Goal: Task Accomplishment & Management: Manage account settings

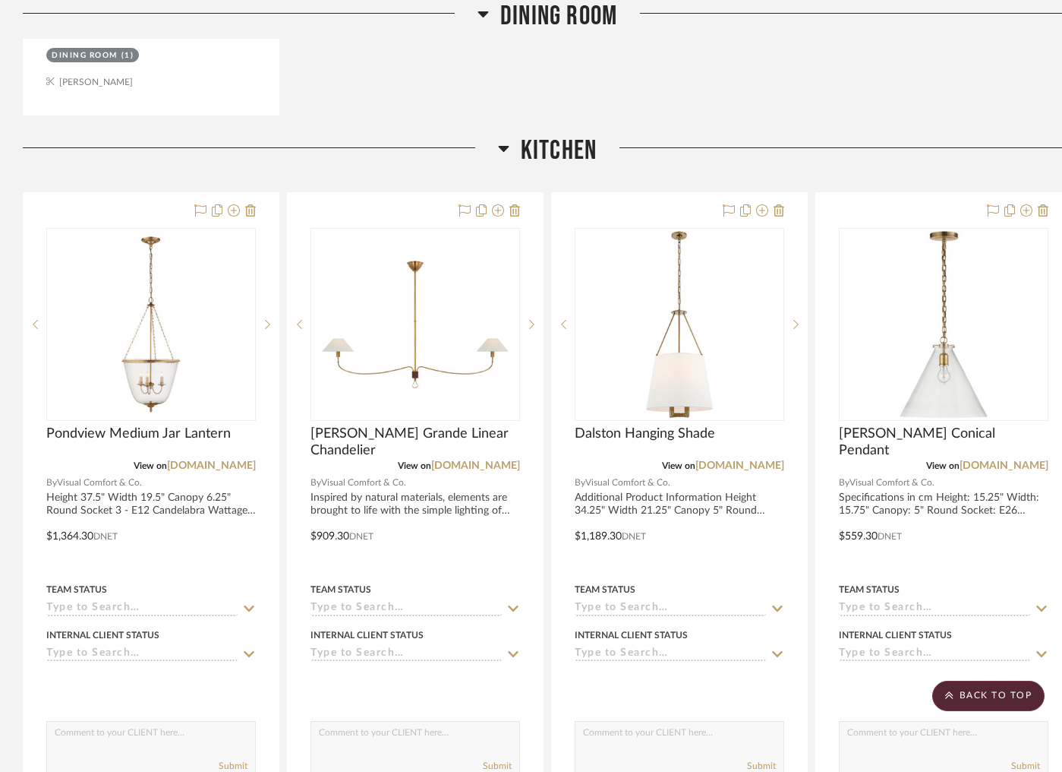
scroll to position [2738, 0]
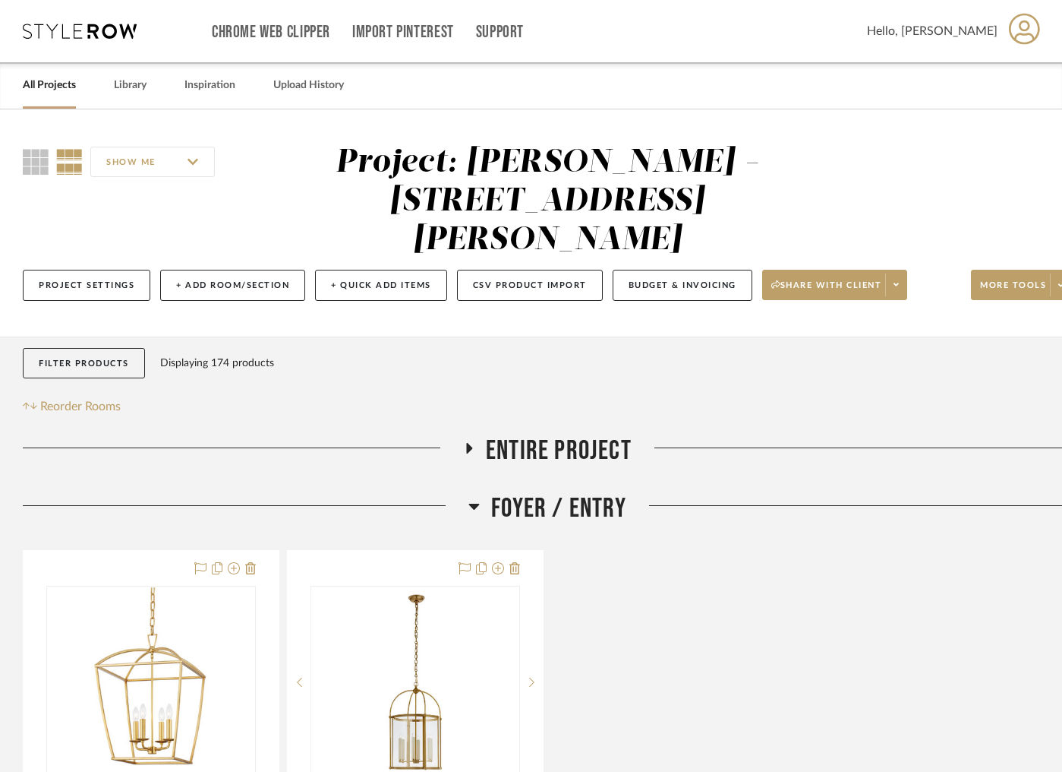
click at [54, 90] on link "All Projects" at bounding box center [49, 85] width 53 height 21
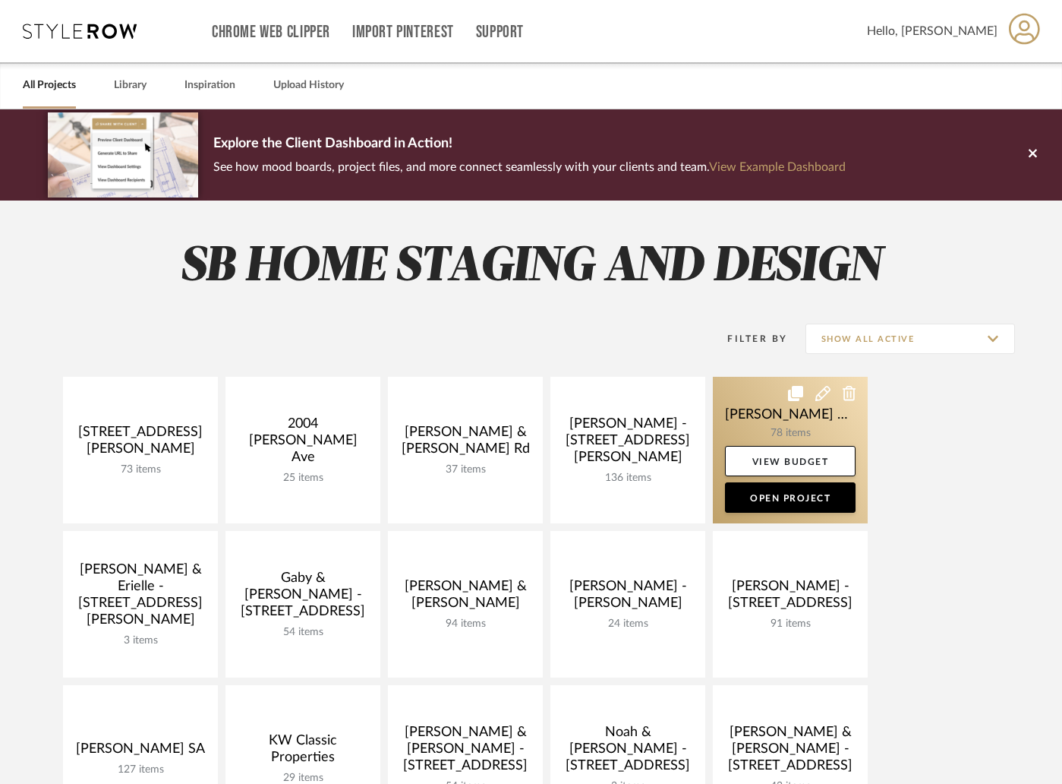
click at [788, 415] on link at bounding box center [790, 450] width 155 height 147
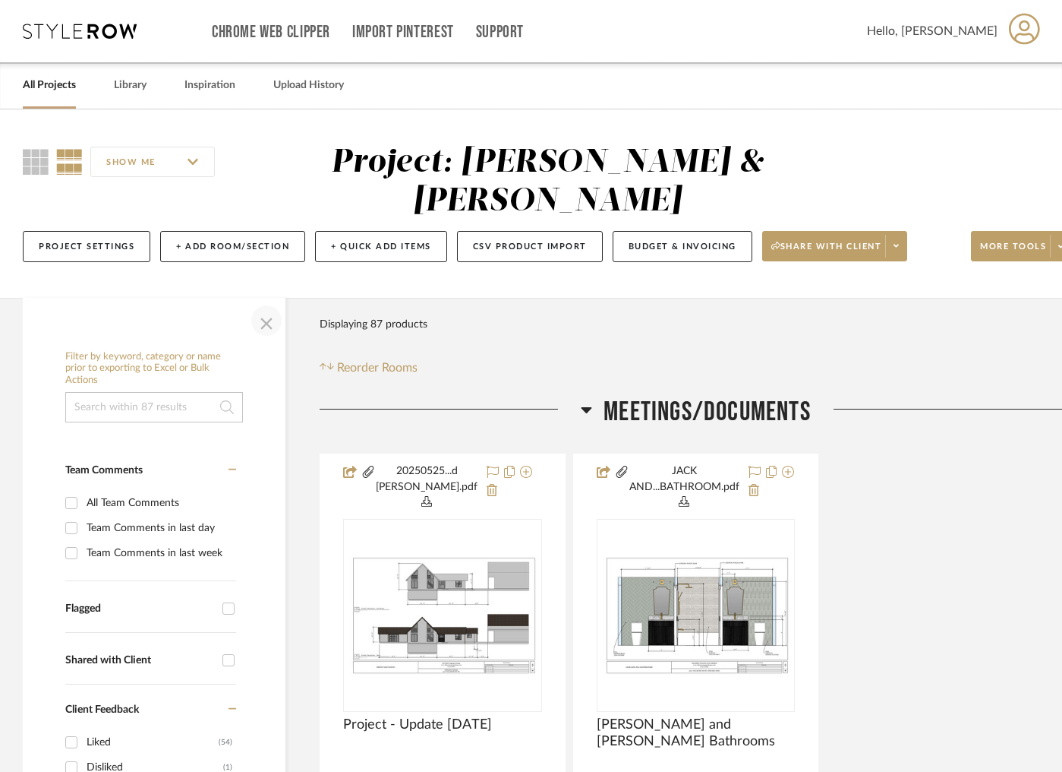
click at [270, 302] on span "button" at bounding box center [266, 320] width 36 height 36
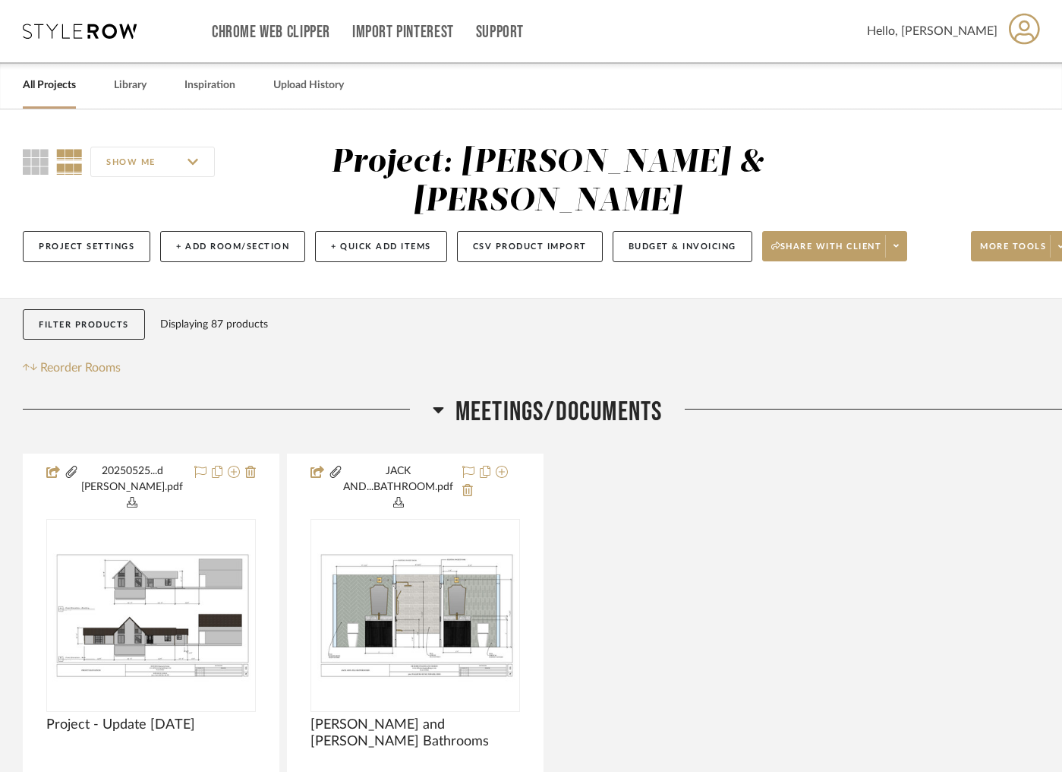
click at [434, 407] on icon at bounding box center [438, 410] width 11 height 6
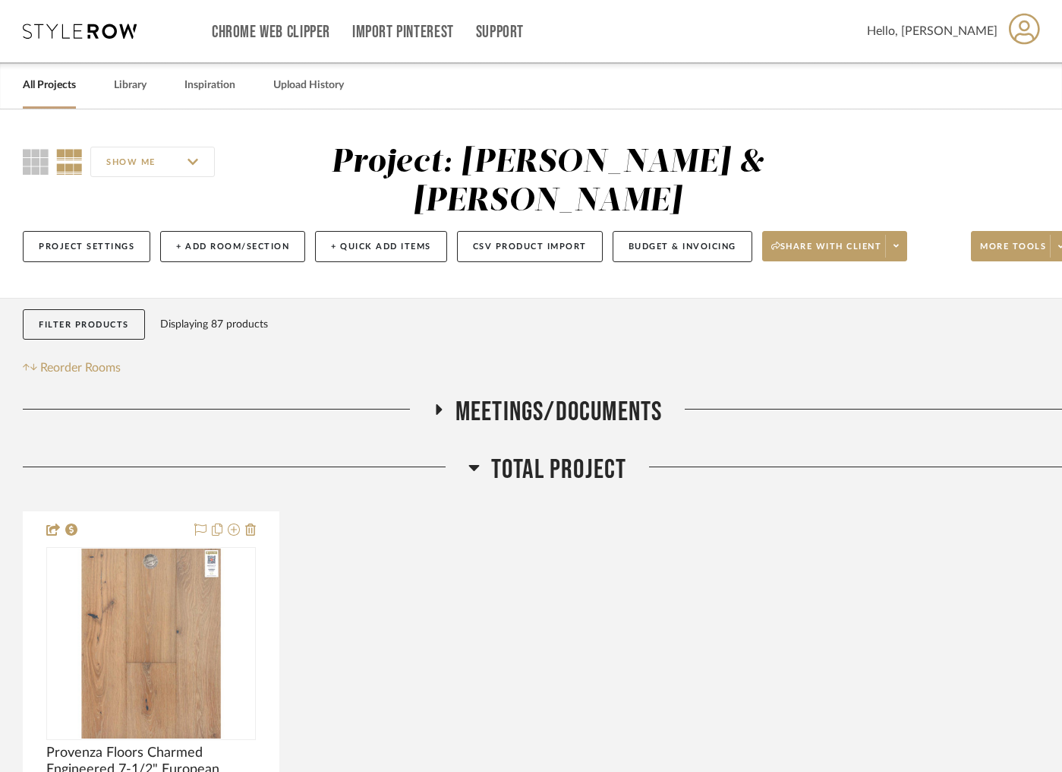
click at [466, 453] on div at bounding box center [246, 472] width 446 height 39
click at [473, 465] on icon at bounding box center [474, 468] width 11 height 6
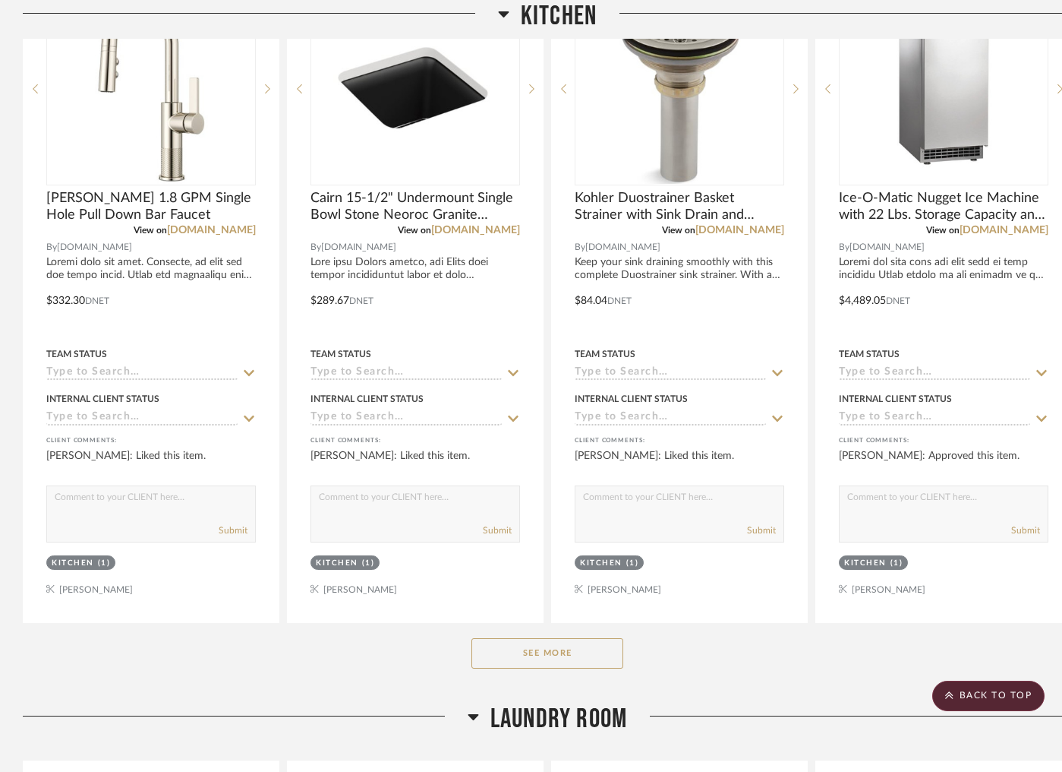
scroll to position [942, 0]
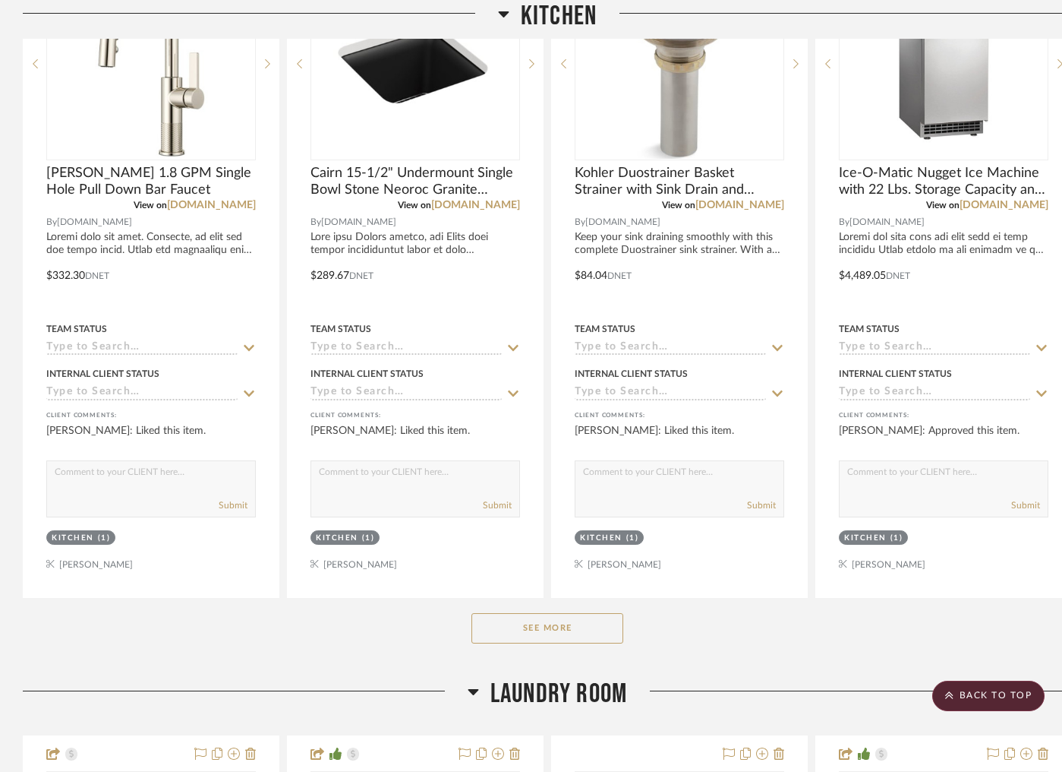
click at [536, 613] on button "See More" at bounding box center [548, 628] width 152 height 30
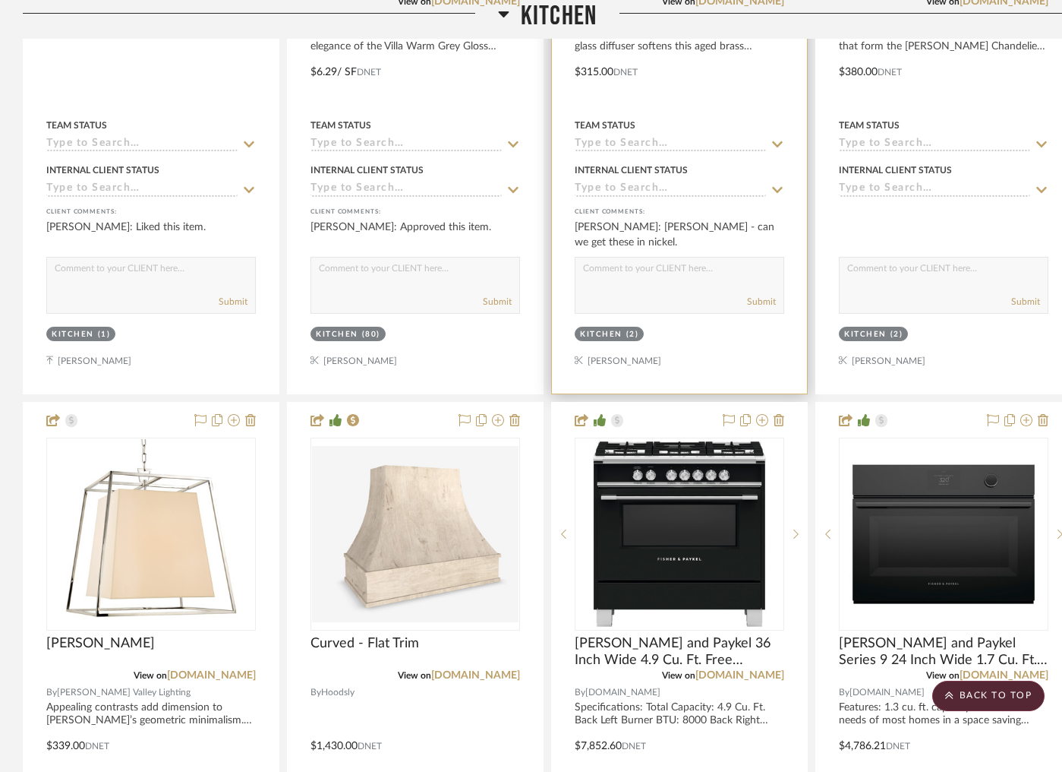
scroll to position [3172, 0]
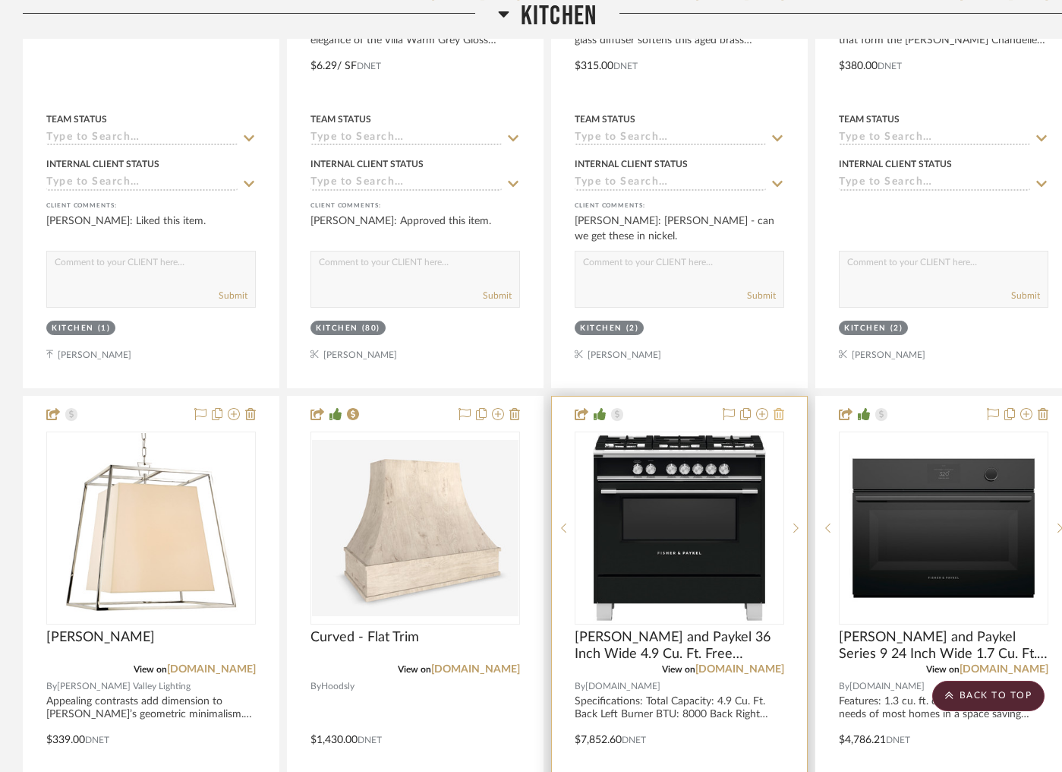
click at [779, 408] on icon at bounding box center [779, 414] width 11 height 12
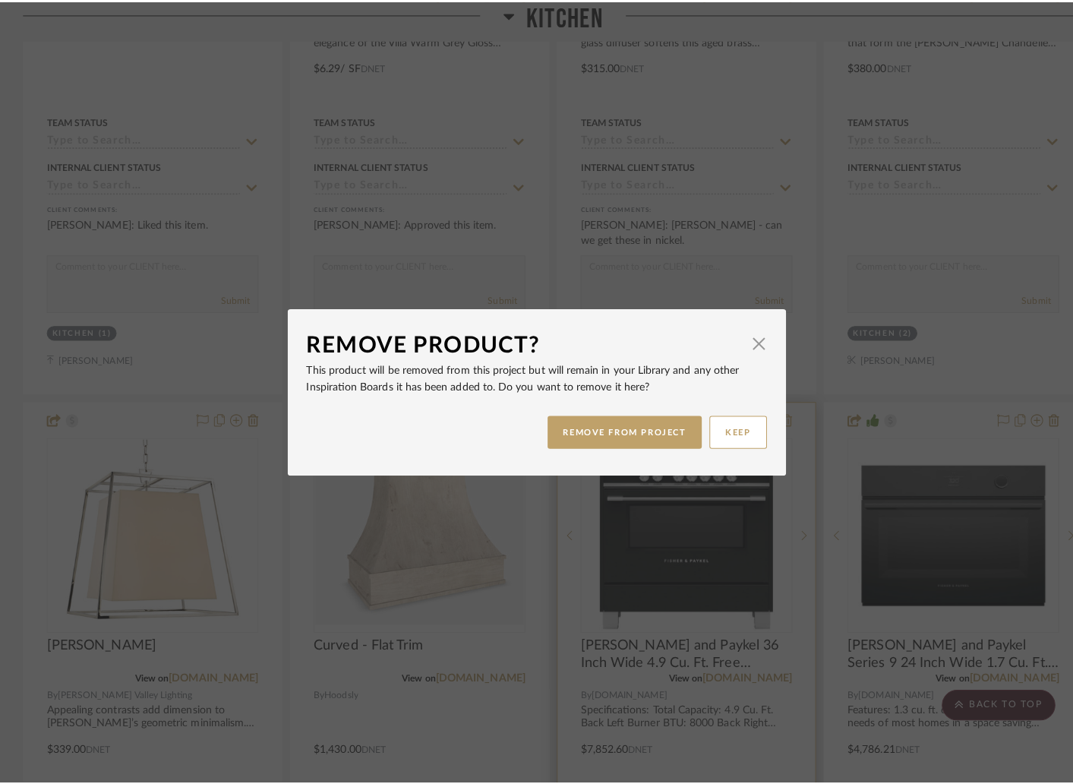
scroll to position [0, 0]
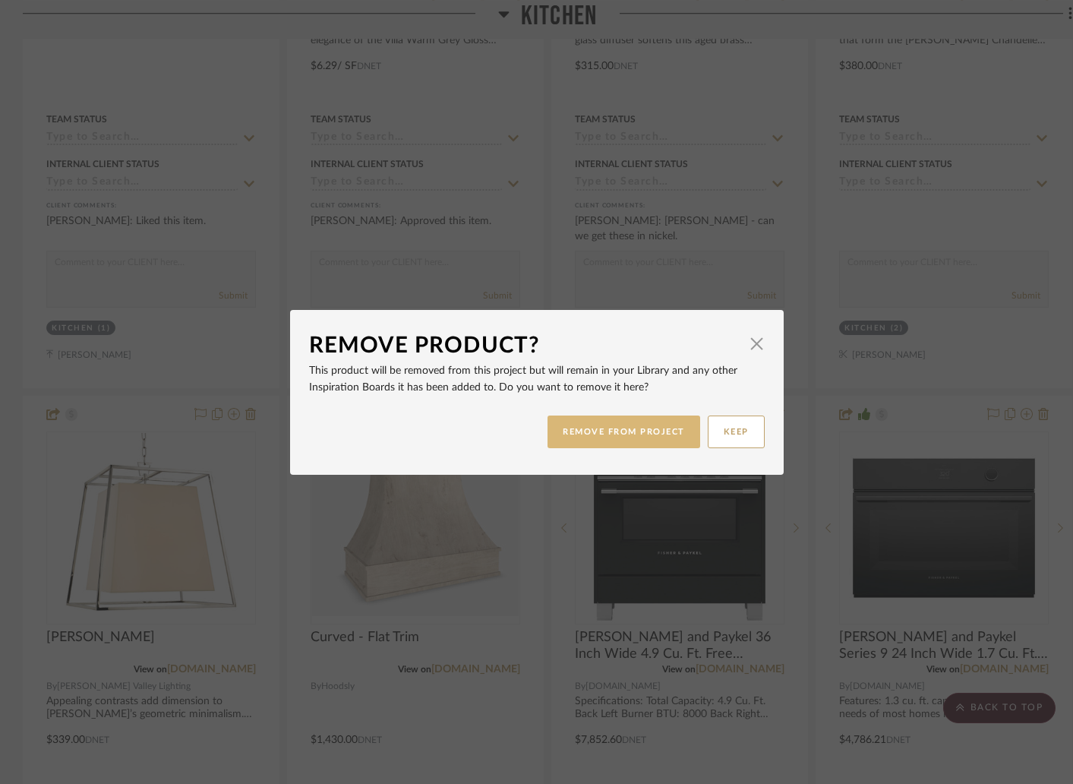
click at [674, 428] on button "REMOVE FROM PROJECT" at bounding box center [624, 431] width 153 height 33
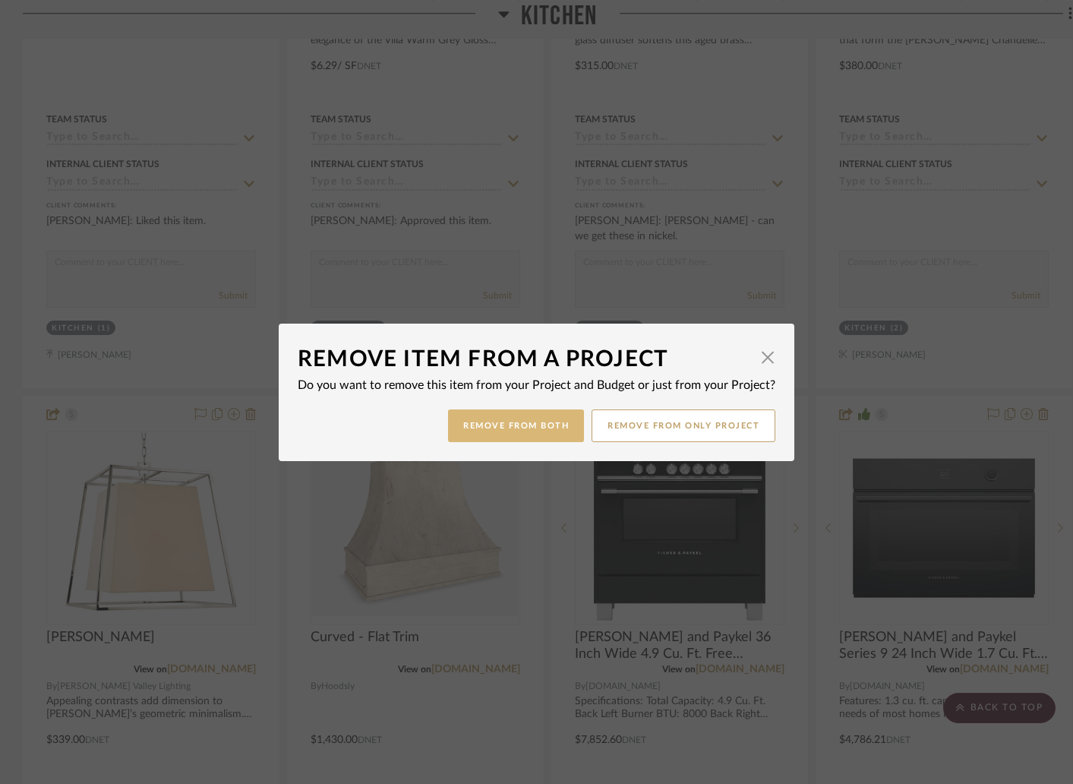
click at [568, 426] on button "Remove from Both" at bounding box center [516, 425] width 136 height 33
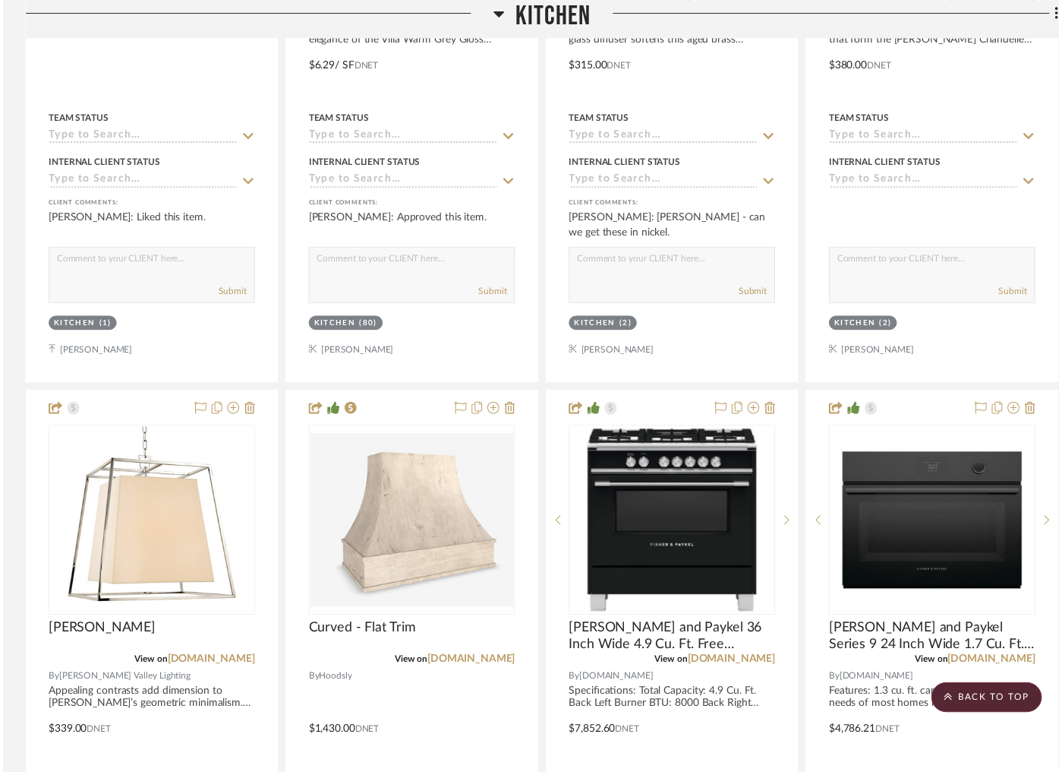
scroll to position [3172, 0]
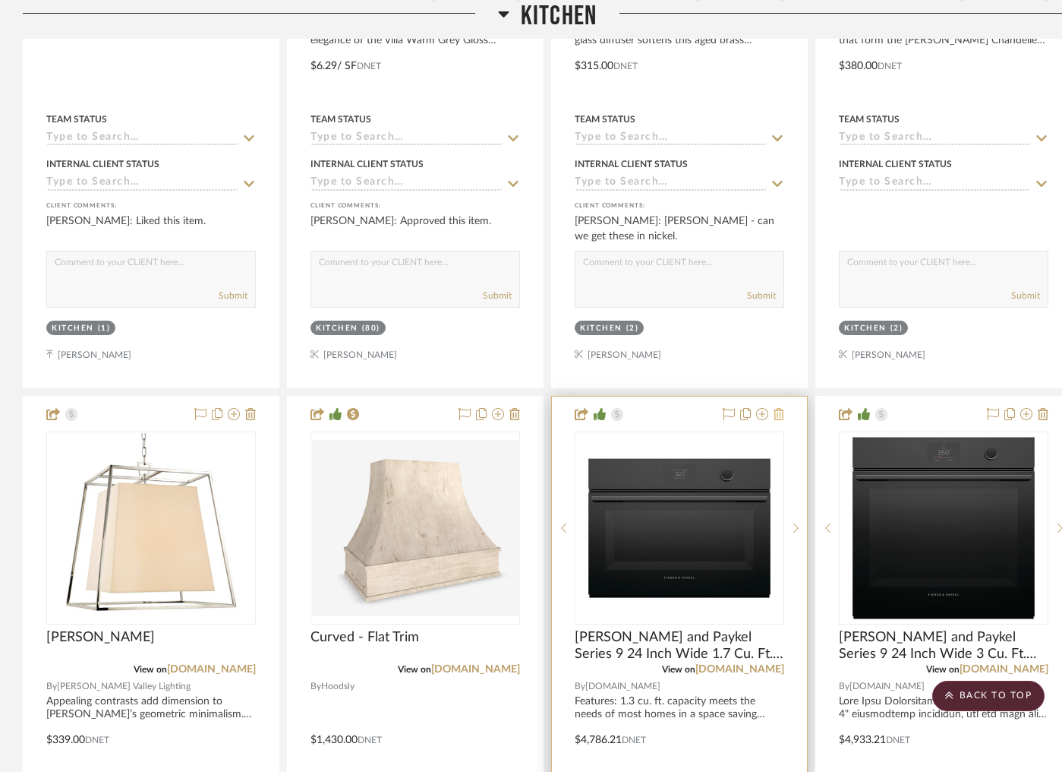
click at [780, 408] on icon at bounding box center [779, 414] width 11 height 12
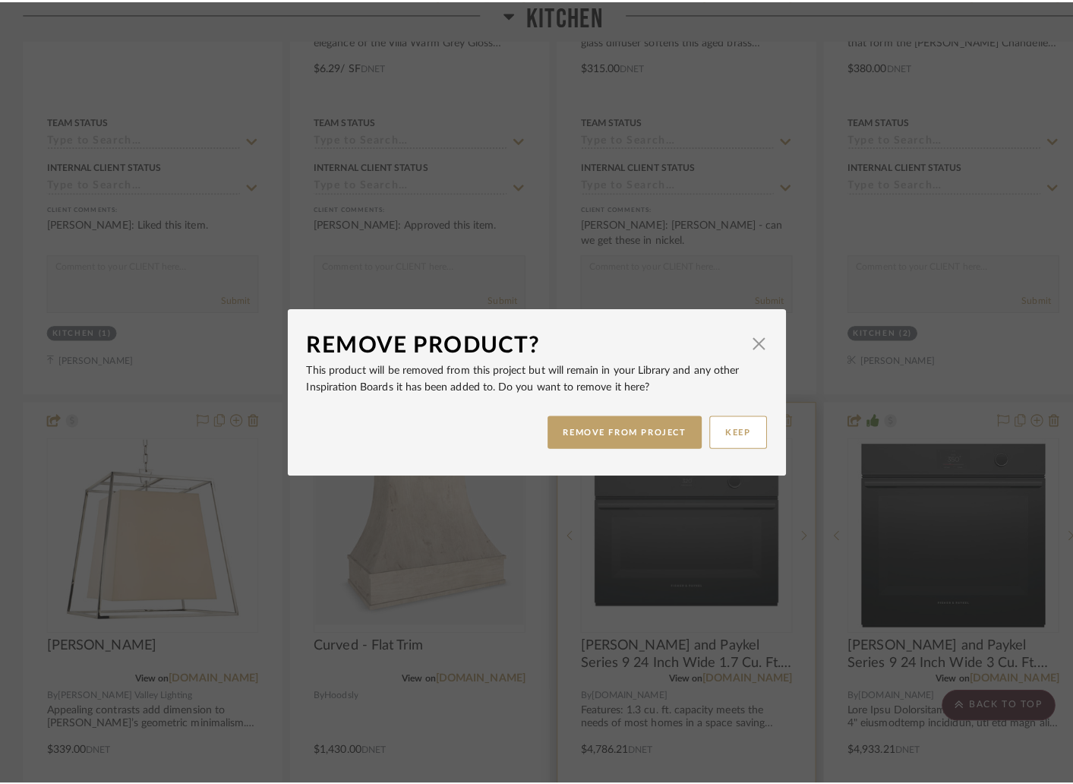
scroll to position [0, 0]
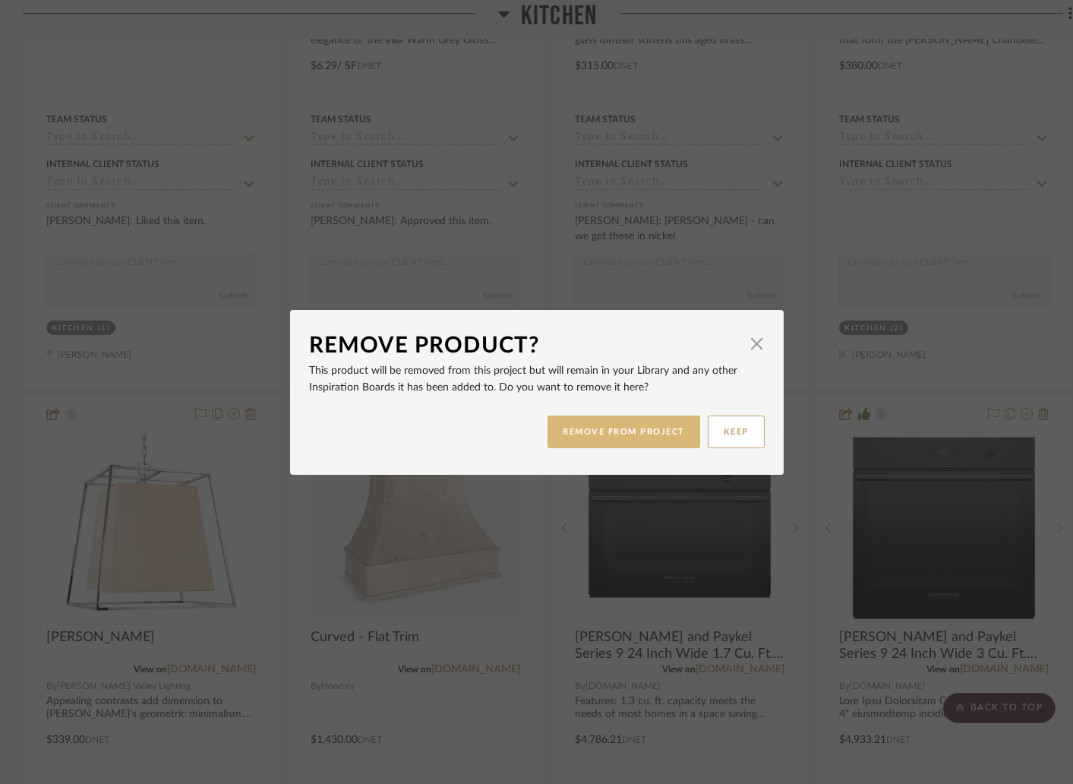
click at [652, 431] on button "REMOVE FROM PROJECT" at bounding box center [624, 431] width 153 height 33
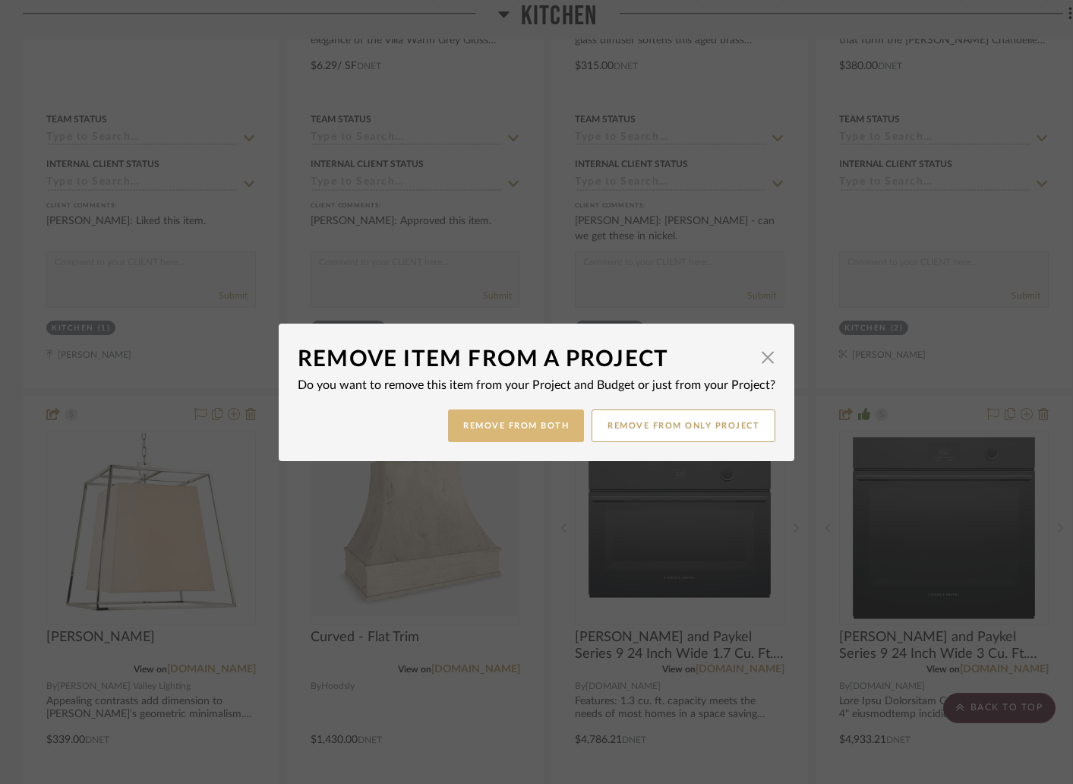
click at [541, 429] on button "Remove from Both" at bounding box center [516, 425] width 136 height 33
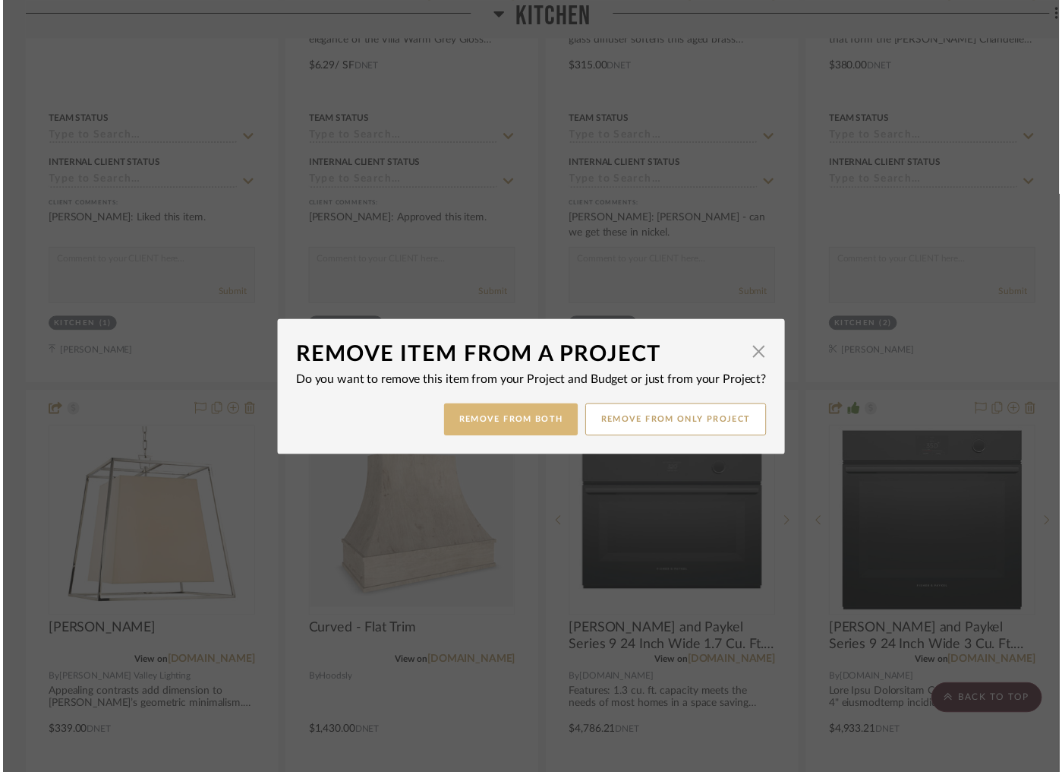
scroll to position [3172, 0]
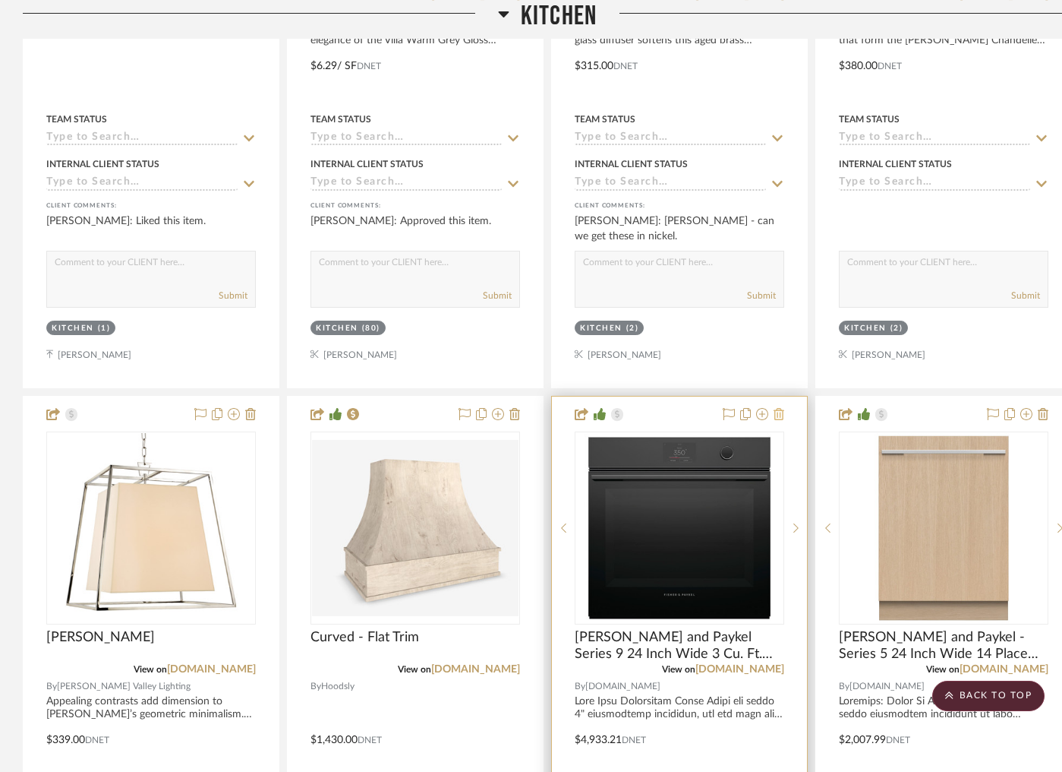
click at [777, 408] on icon at bounding box center [779, 414] width 11 height 12
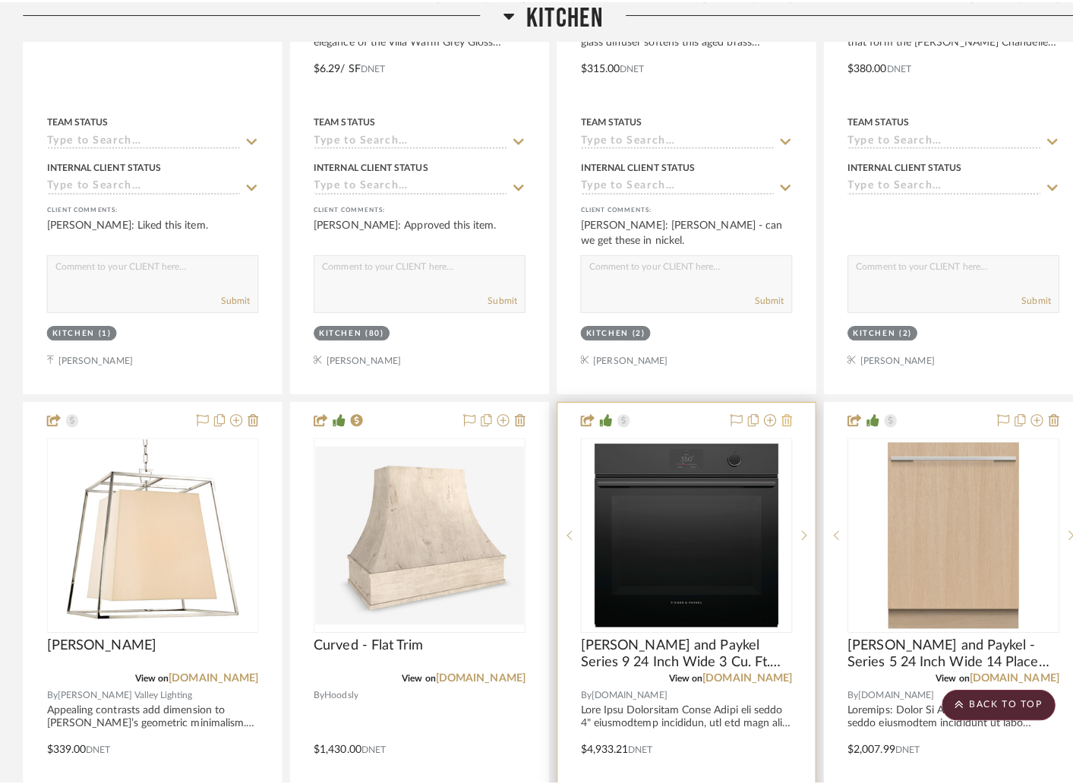
scroll to position [0, 0]
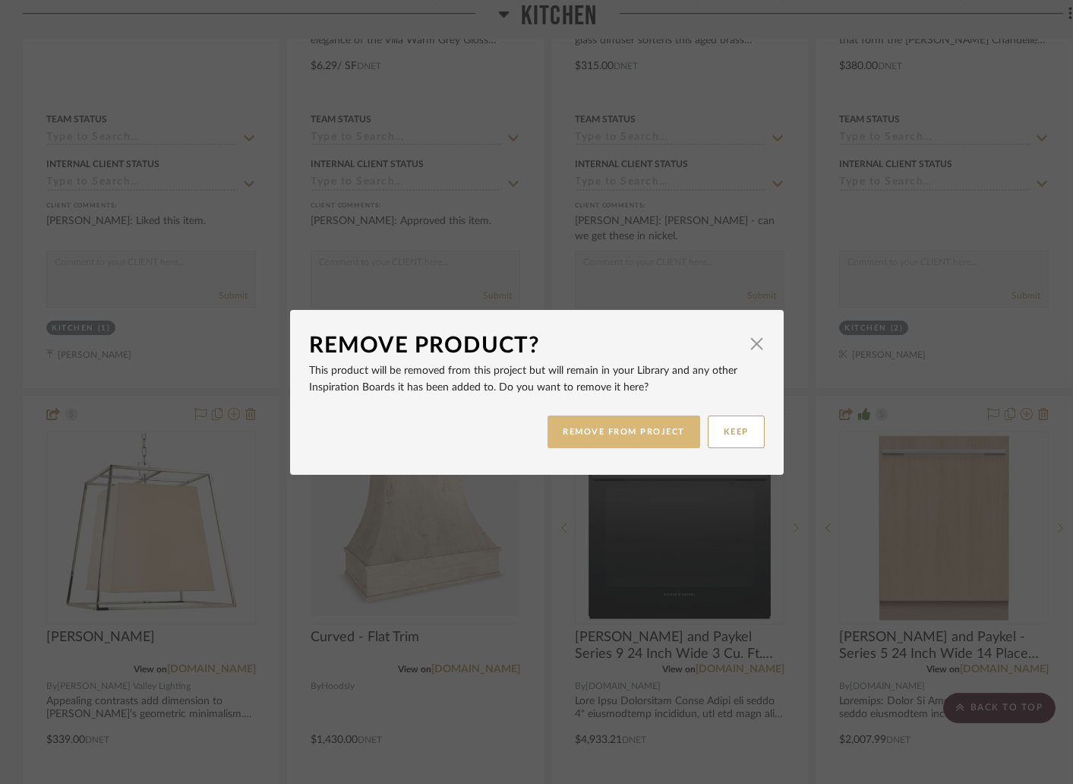
click at [646, 424] on button "REMOVE FROM PROJECT" at bounding box center [624, 431] width 153 height 33
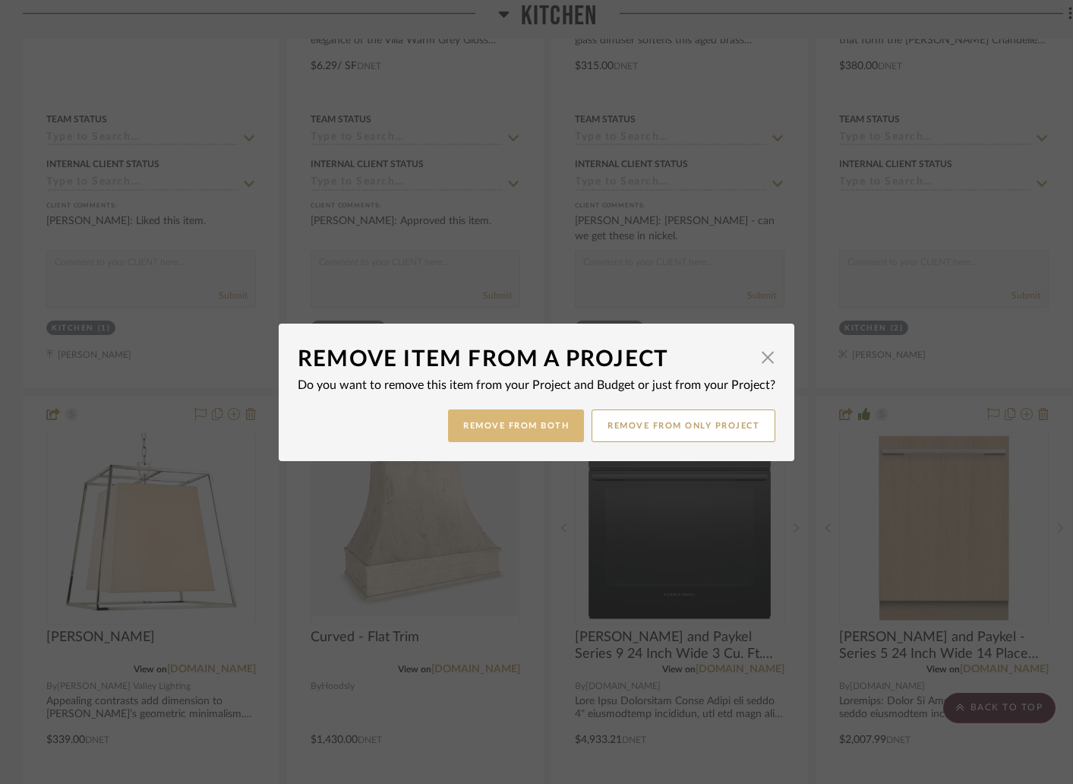
click at [536, 433] on button "Remove from Both" at bounding box center [516, 425] width 136 height 33
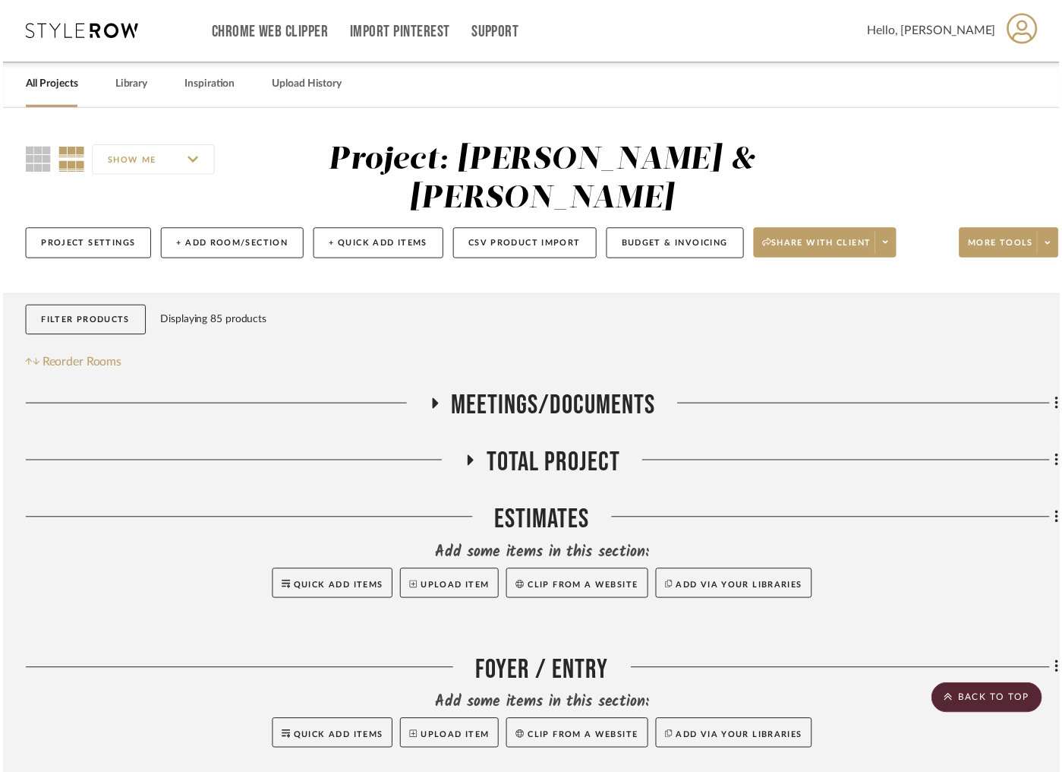
scroll to position [3172, 0]
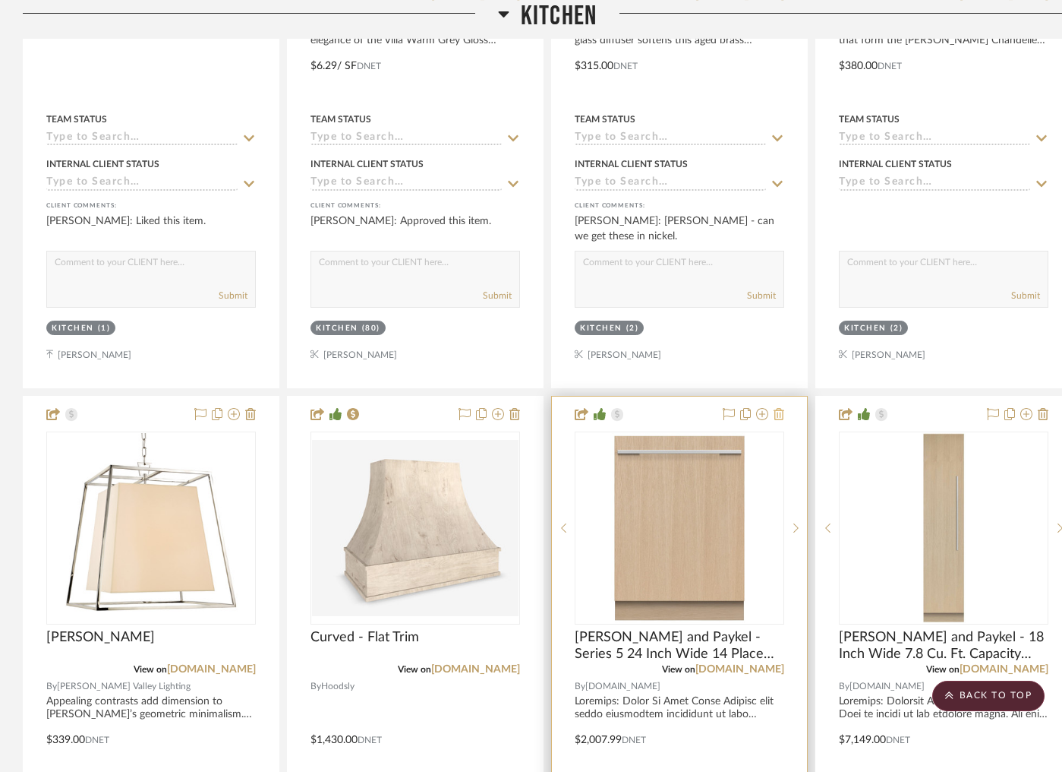
click at [780, 408] on icon at bounding box center [779, 414] width 11 height 12
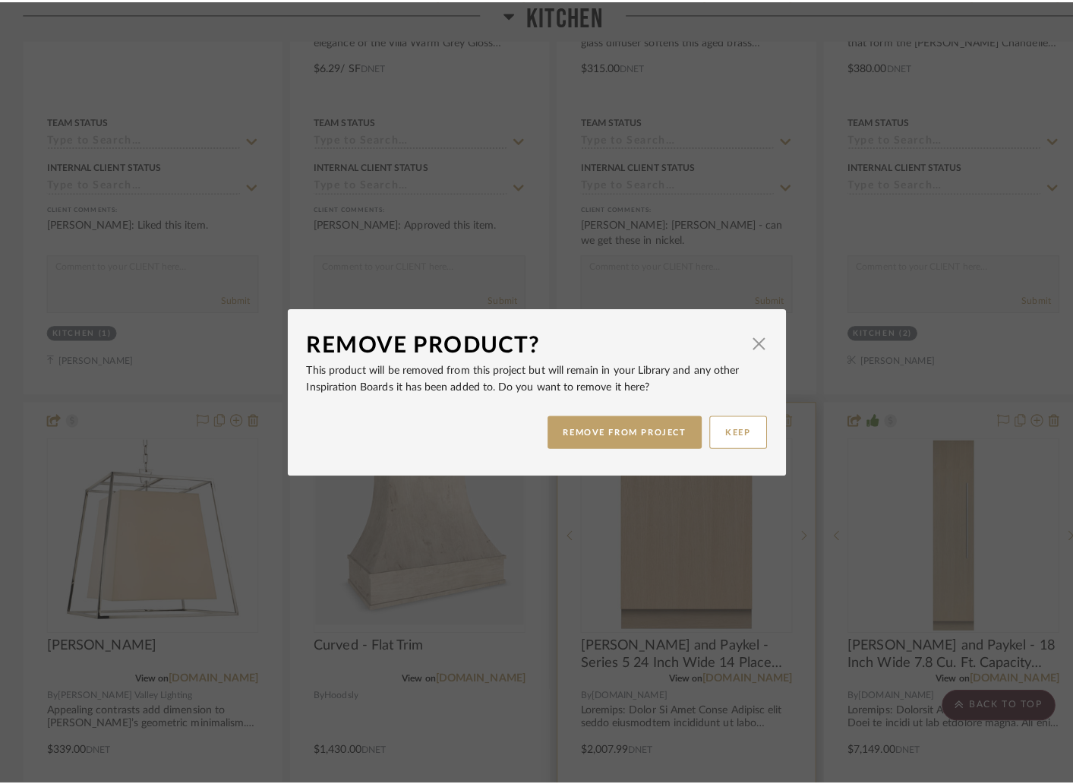
scroll to position [0, 0]
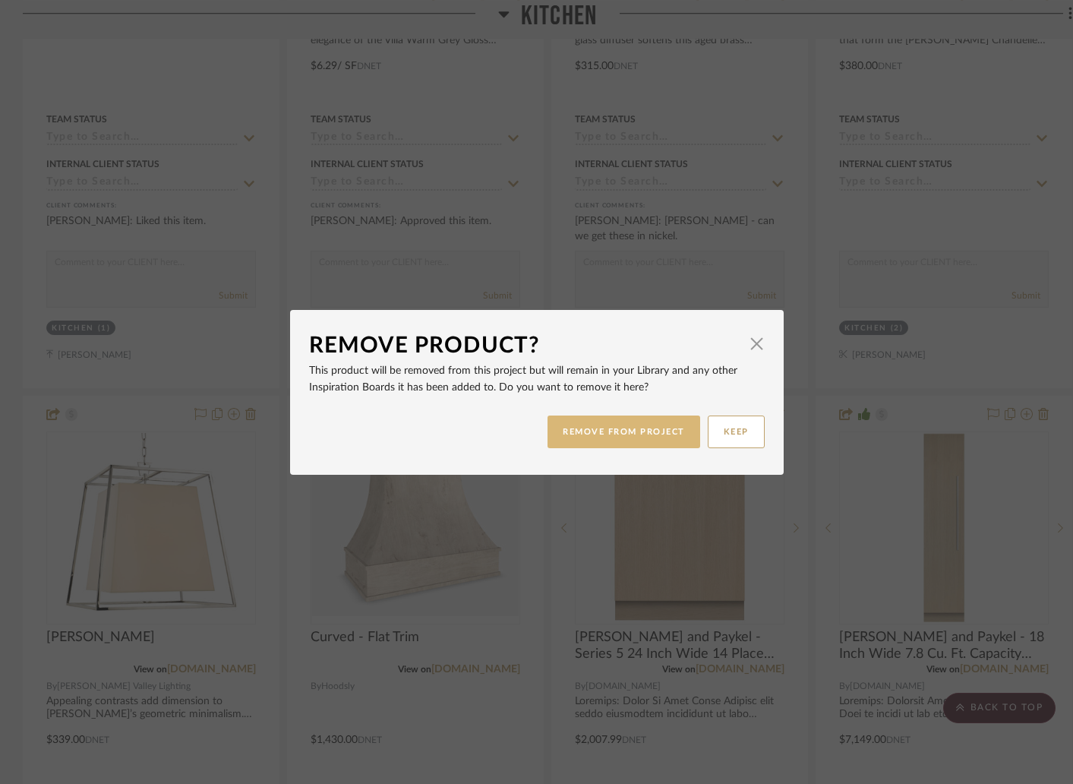
click at [643, 428] on button "REMOVE FROM PROJECT" at bounding box center [624, 431] width 153 height 33
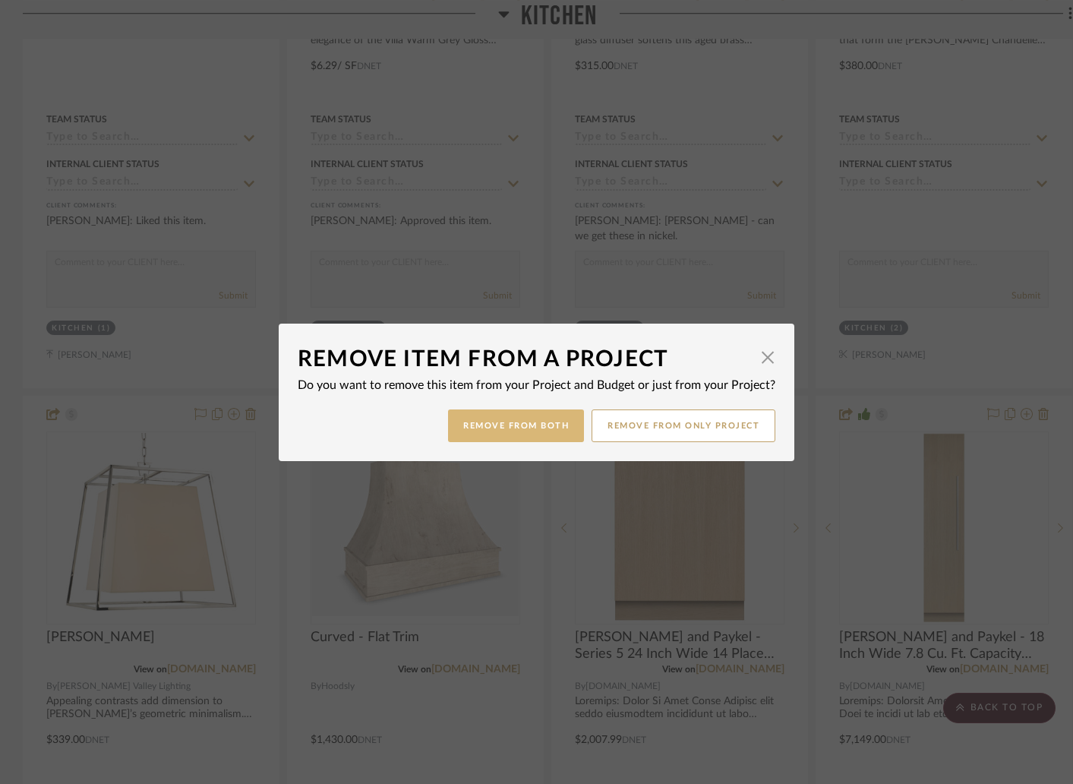
click at [563, 422] on button "Remove from Both" at bounding box center [516, 425] width 136 height 33
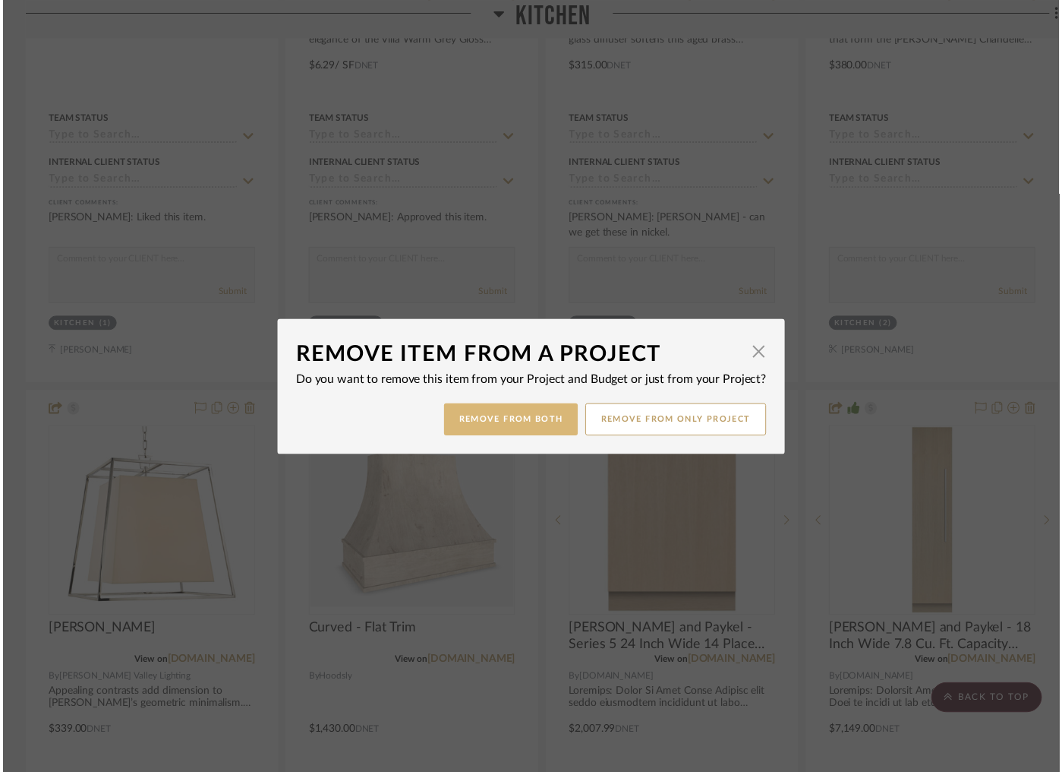
scroll to position [3172, 0]
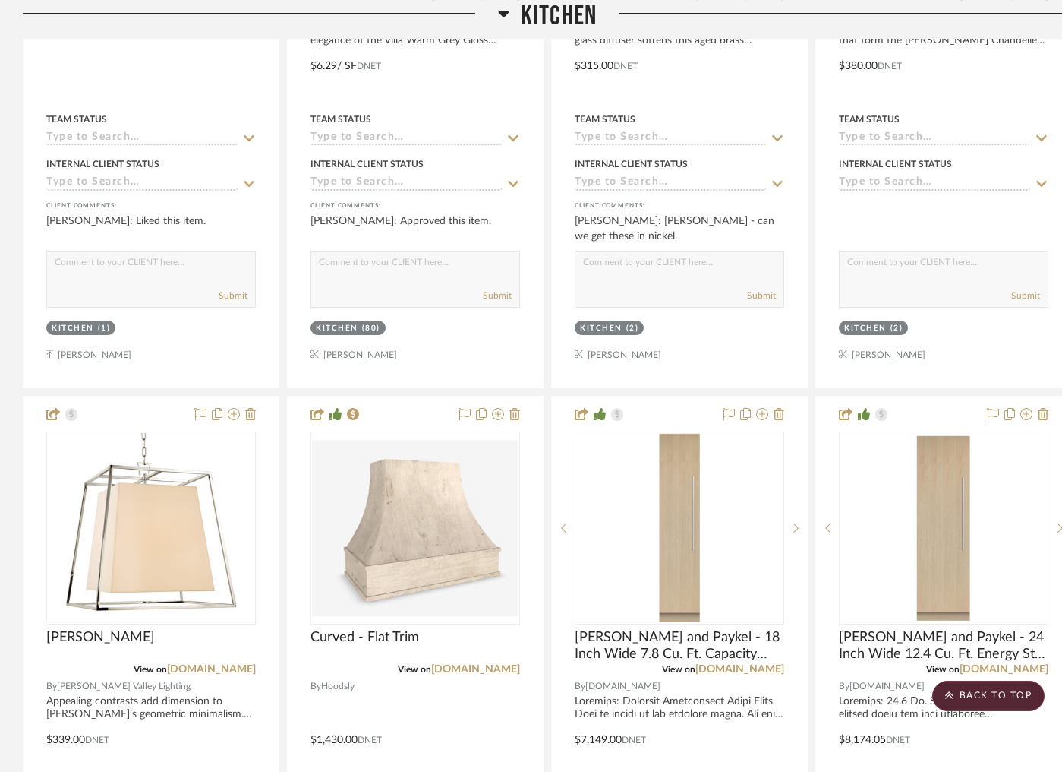
click at [779, 408] on icon at bounding box center [779, 414] width 11 height 12
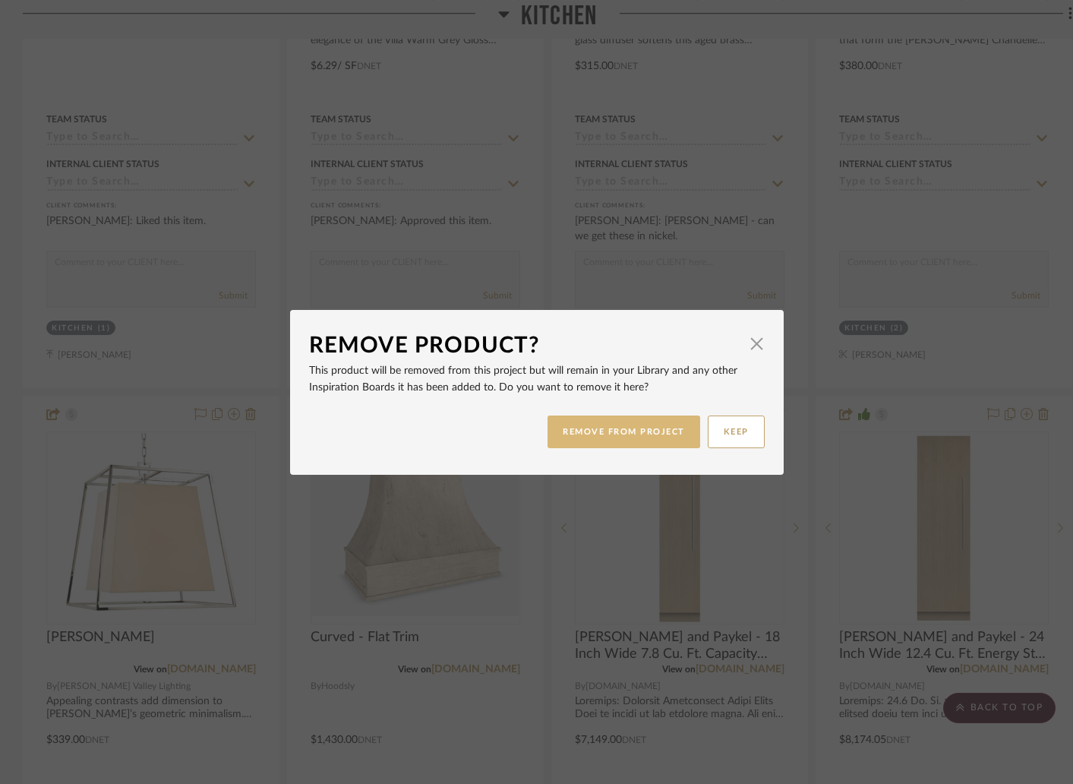
click at [644, 421] on button "REMOVE FROM PROJECT" at bounding box center [624, 431] width 153 height 33
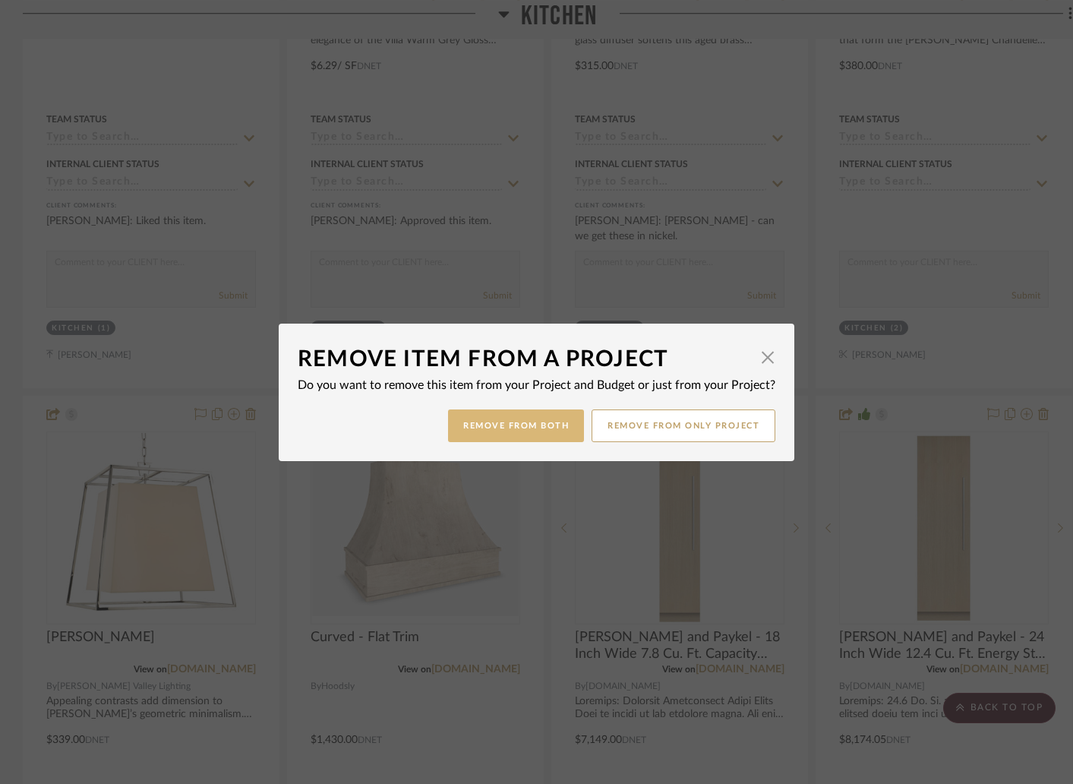
click at [523, 433] on button "Remove from Both" at bounding box center [516, 425] width 136 height 33
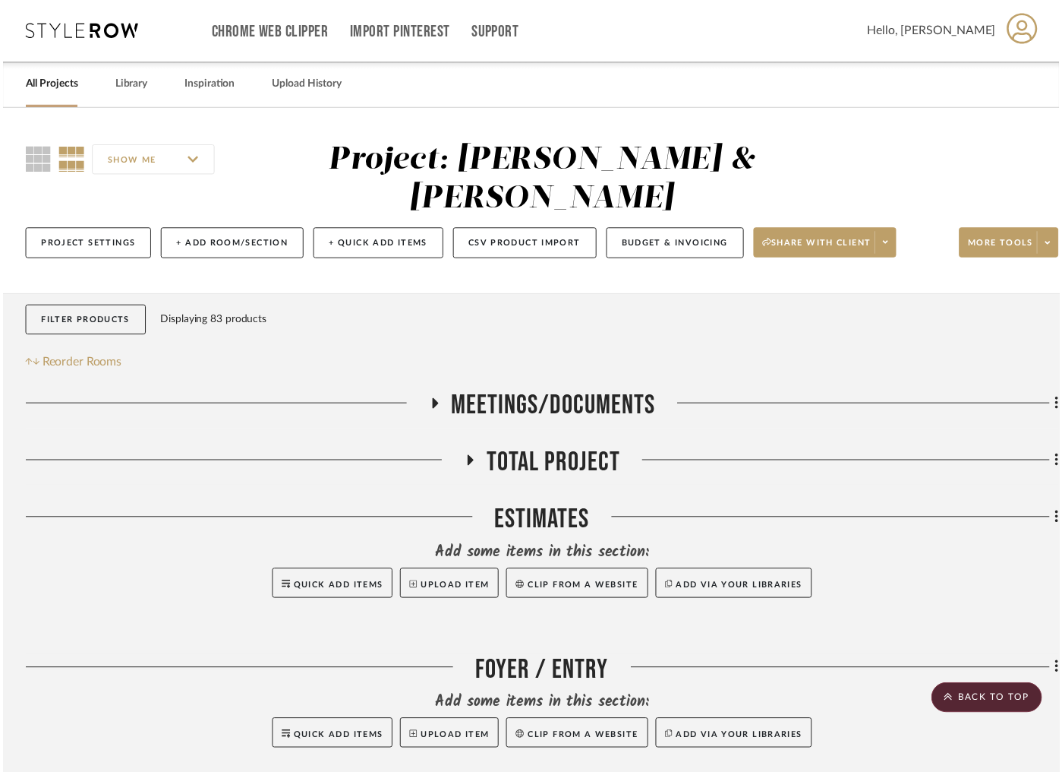
scroll to position [3172, 0]
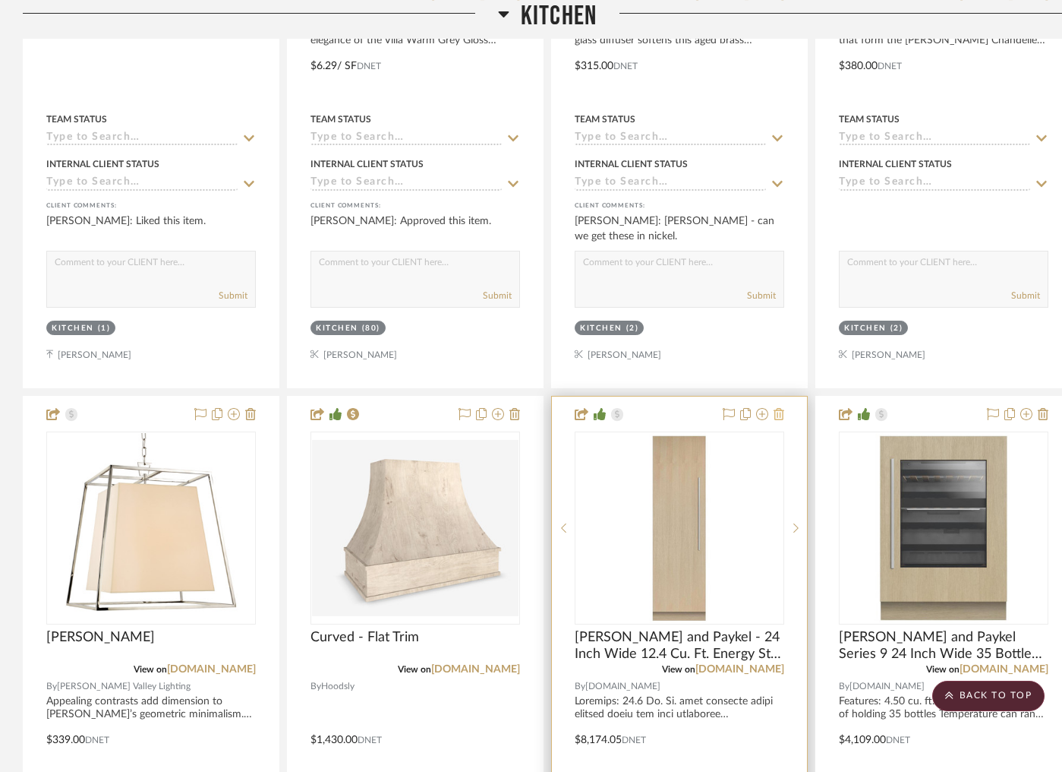
click at [775, 408] on icon at bounding box center [779, 414] width 11 height 12
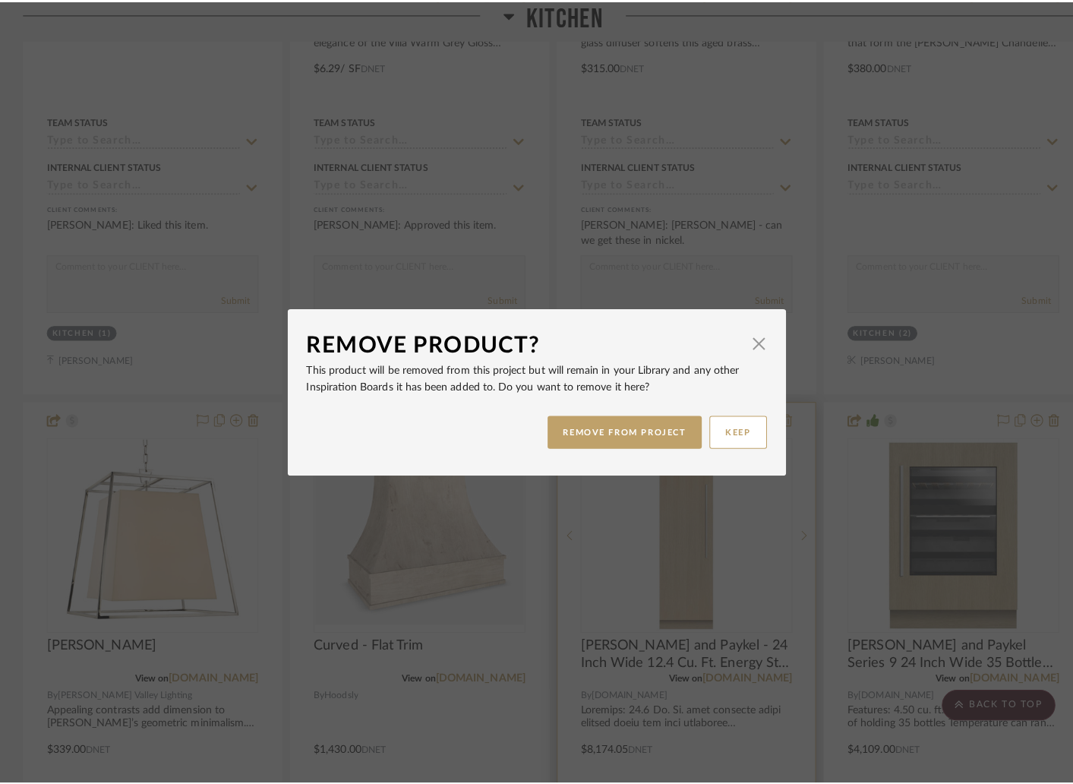
scroll to position [0, 0]
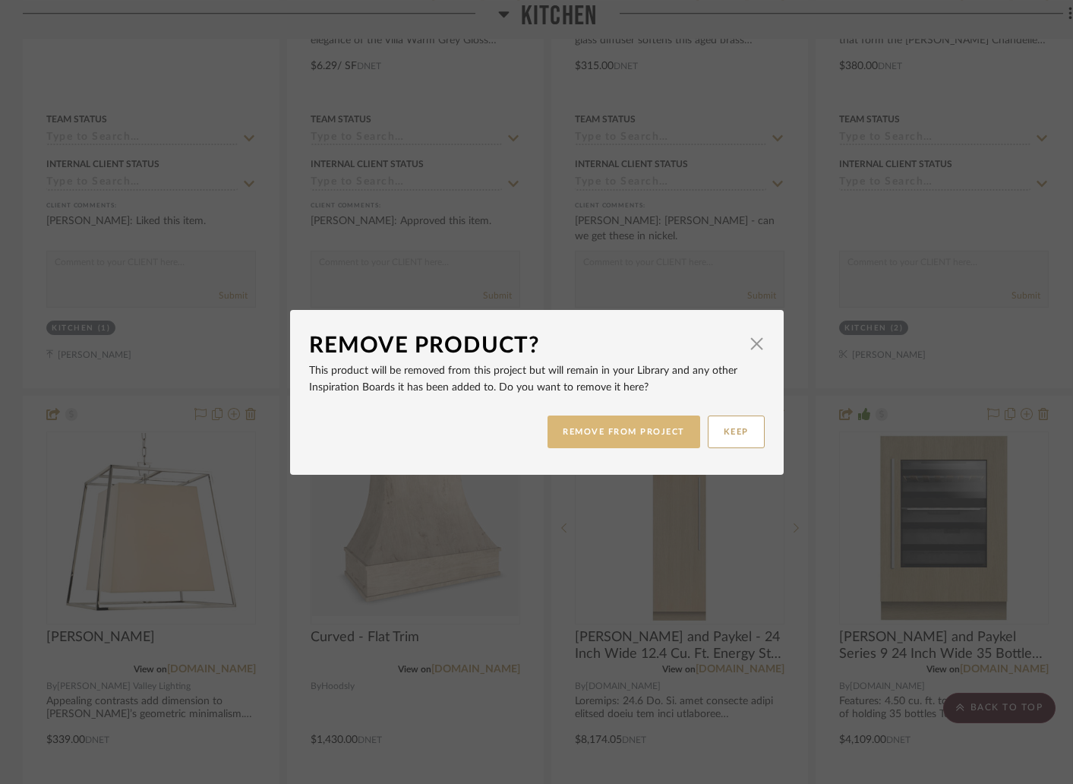
click at [603, 437] on button "REMOVE FROM PROJECT" at bounding box center [624, 431] width 153 height 33
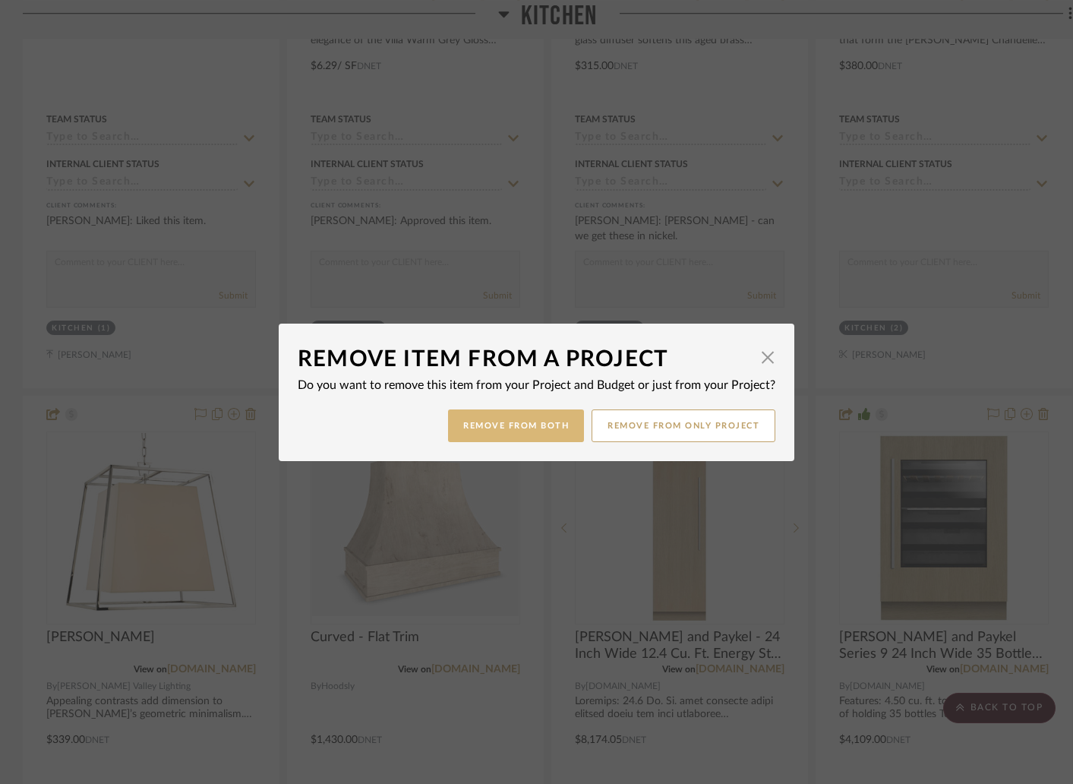
click at [542, 426] on button "Remove from Both" at bounding box center [516, 425] width 136 height 33
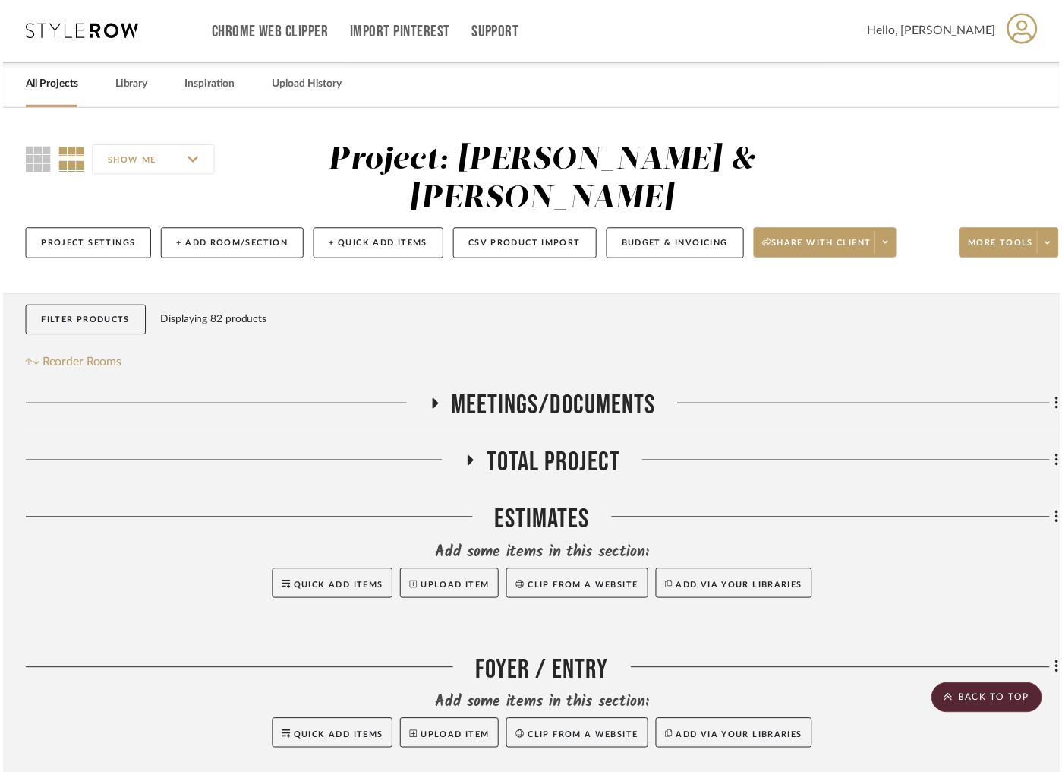
scroll to position [3172, 0]
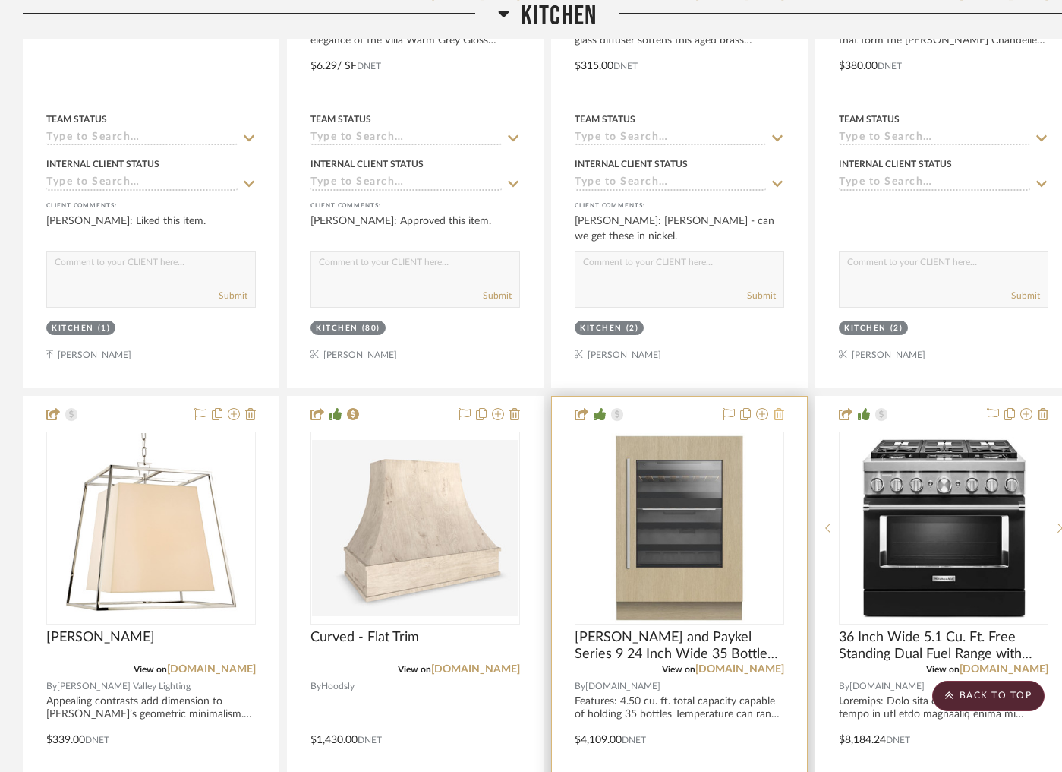
click at [781, 408] on icon at bounding box center [779, 414] width 11 height 12
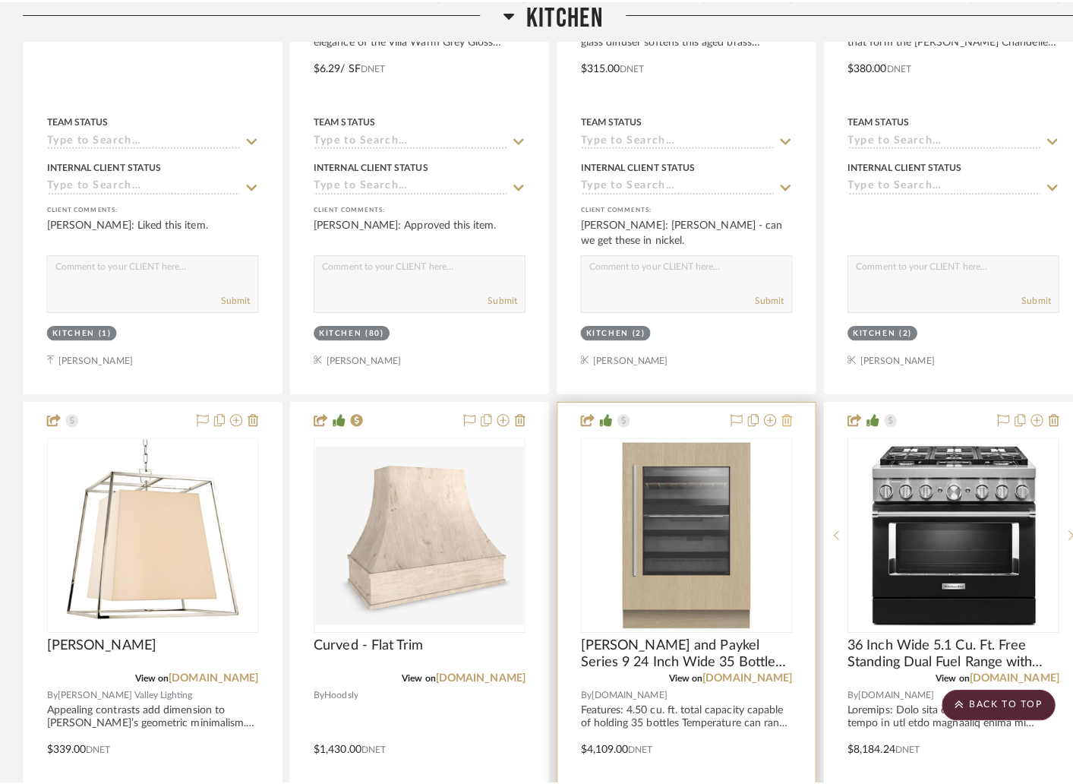
scroll to position [0, 0]
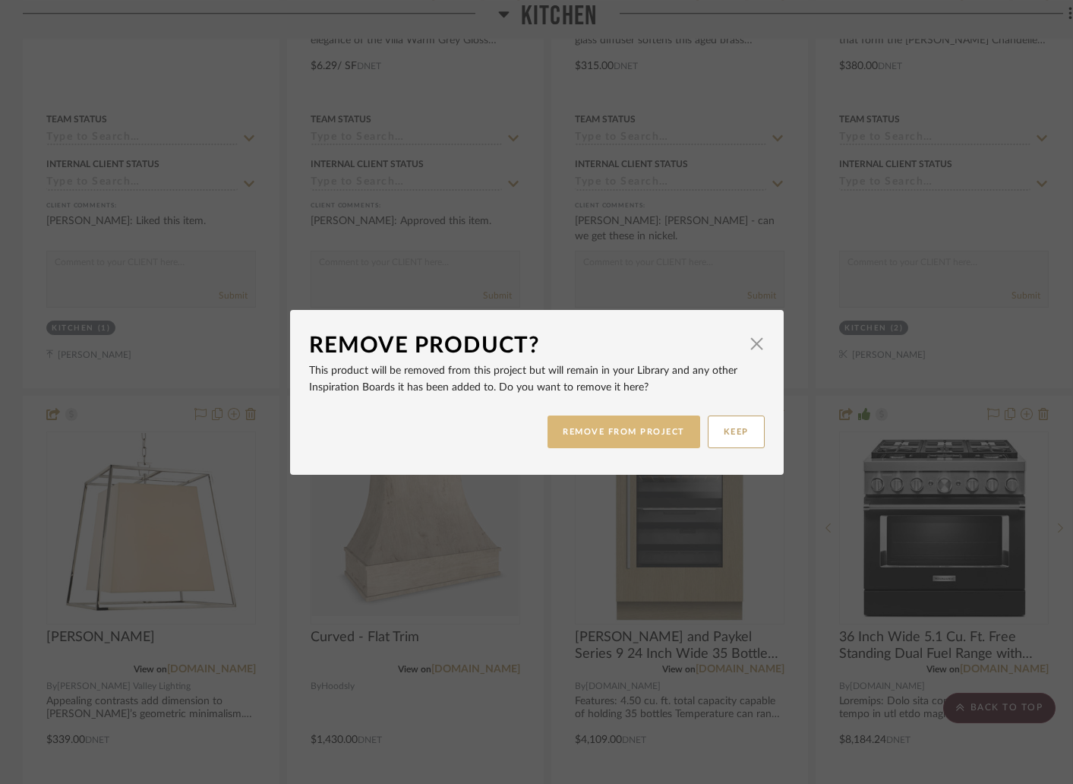
click at [661, 426] on button "REMOVE FROM PROJECT" at bounding box center [624, 431] width 153 height 33
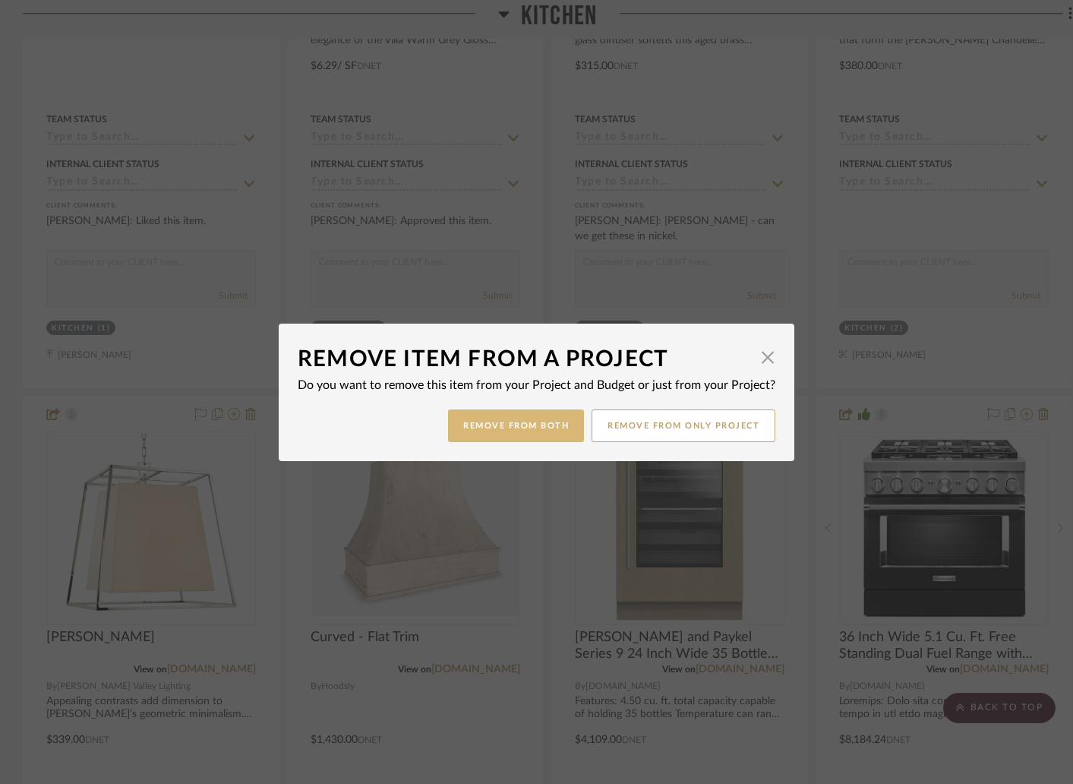
click at [564, 427] on button "Remove from Both" at bounding box center [516, 425] width 136 height 33
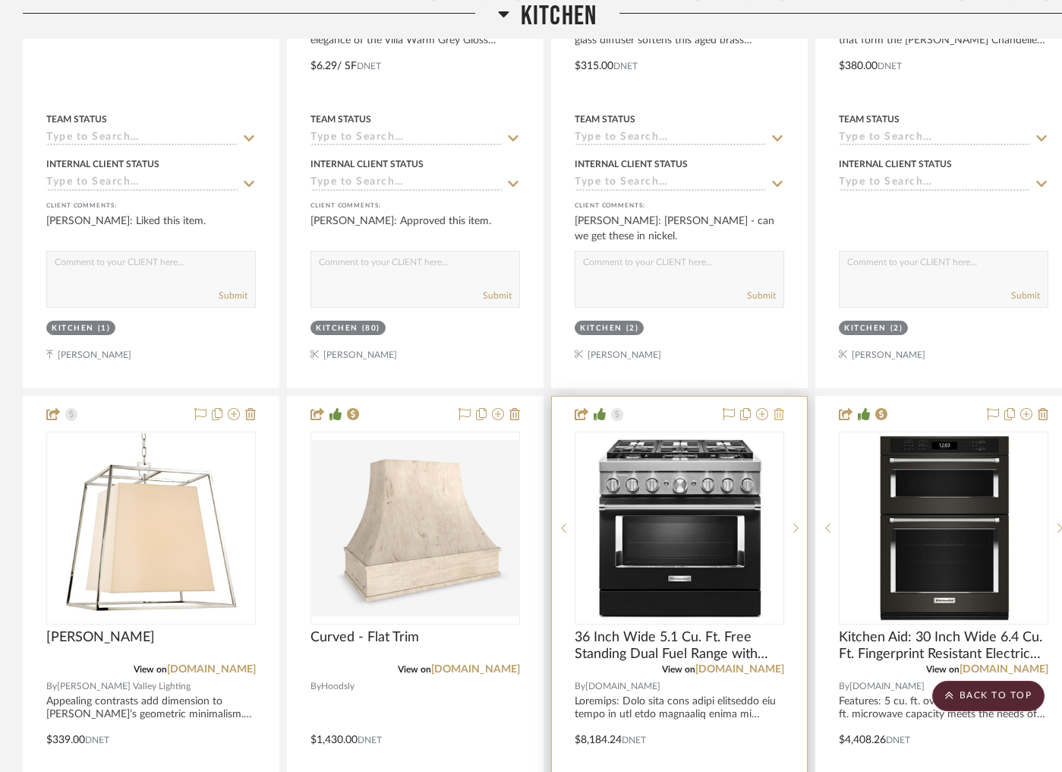
click at [781, 408] on icon at bounding box center [779, 414] width 11 height 12
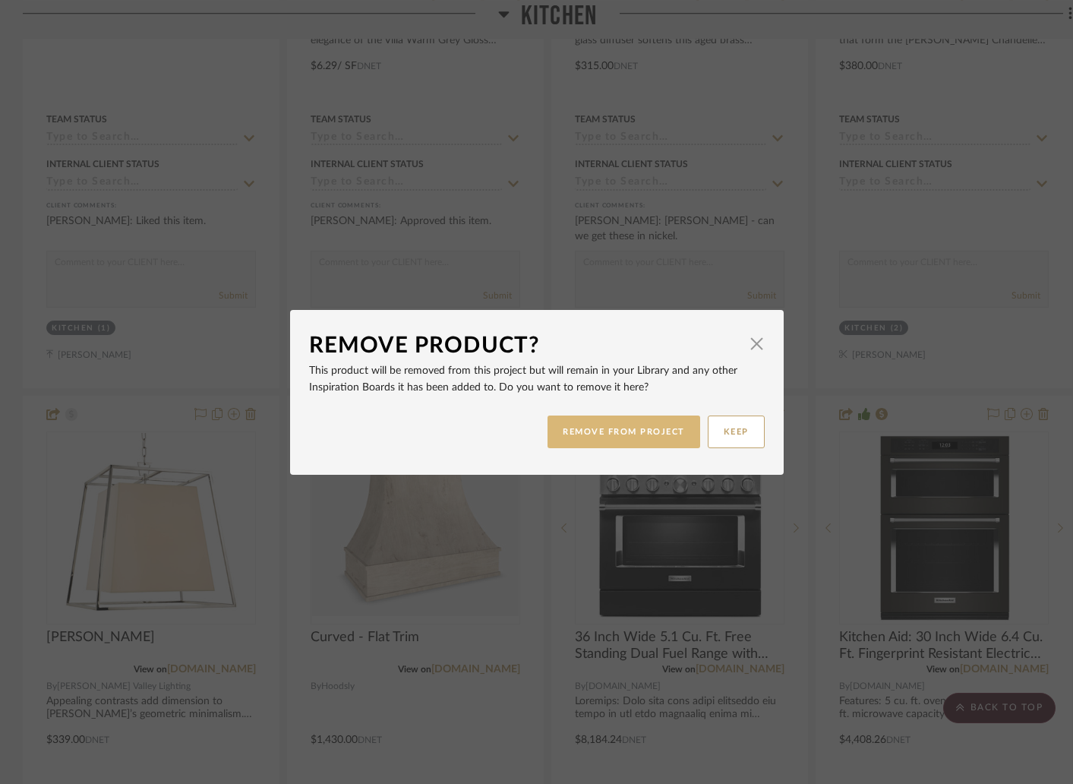
click at [663, 425] on button "REMOVE FROM PROJECT" at bounding box center [624, 431] width 153 height 33
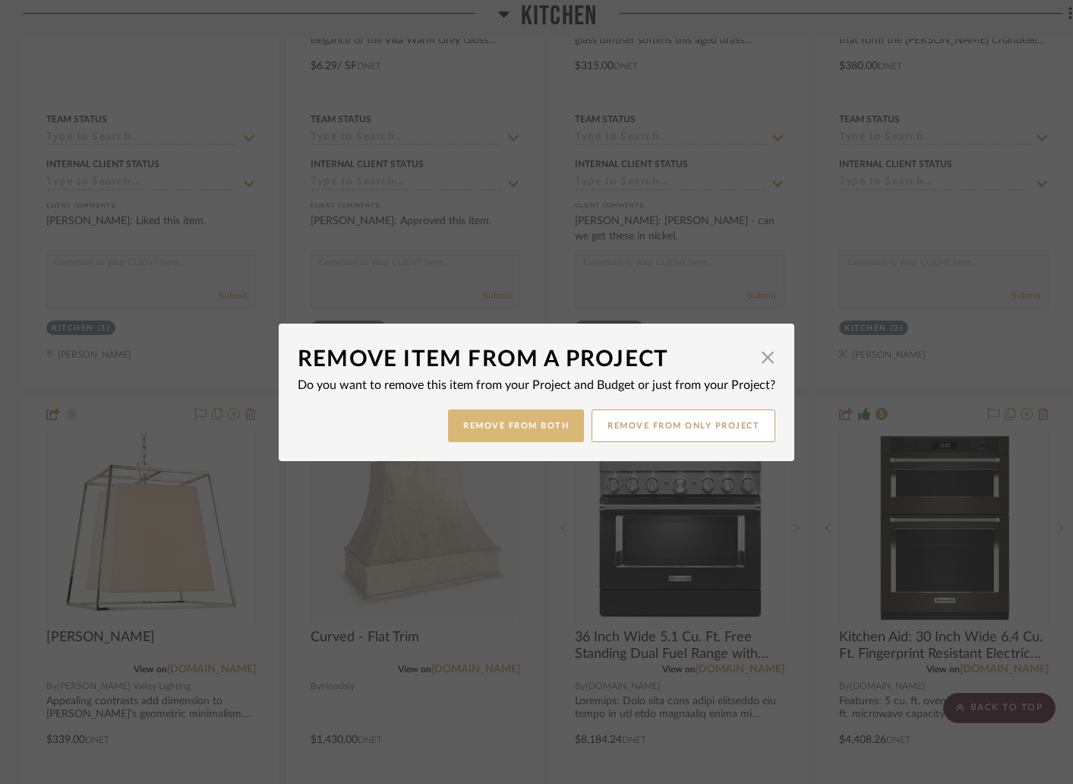
click at [548, 425] on button "Remove from Both" at bounding box center [516, 425] width 136 height 33
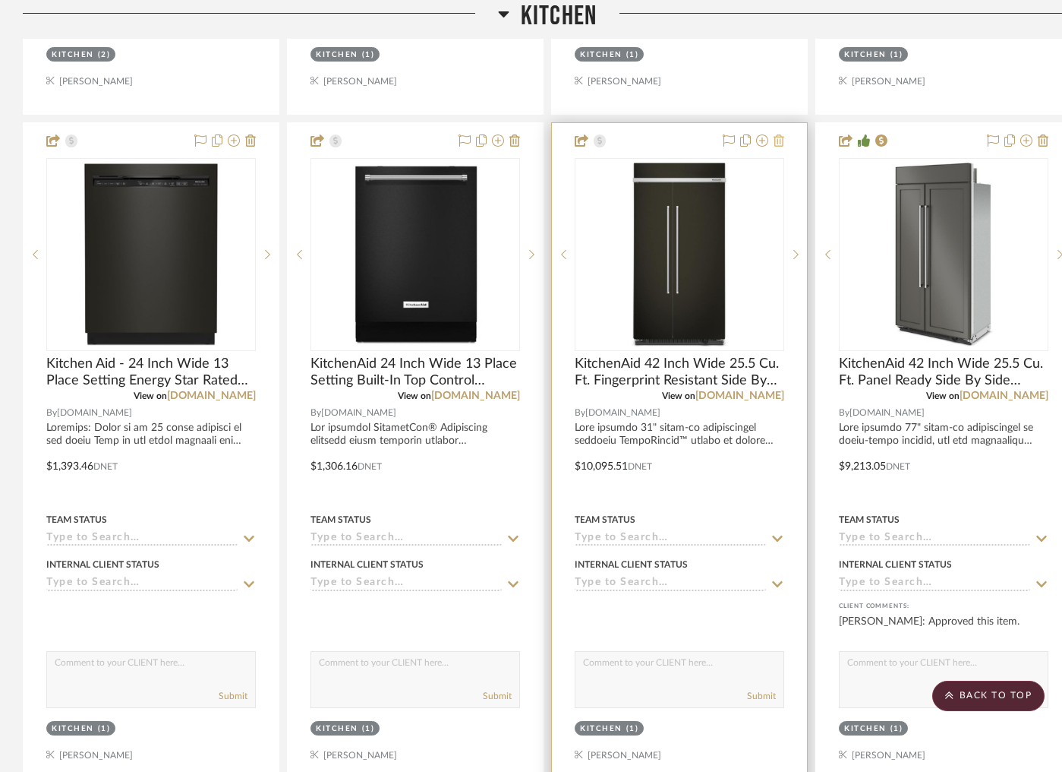
click at [780, 134] on icon at bounding box center [779, 140] width 11 height 12
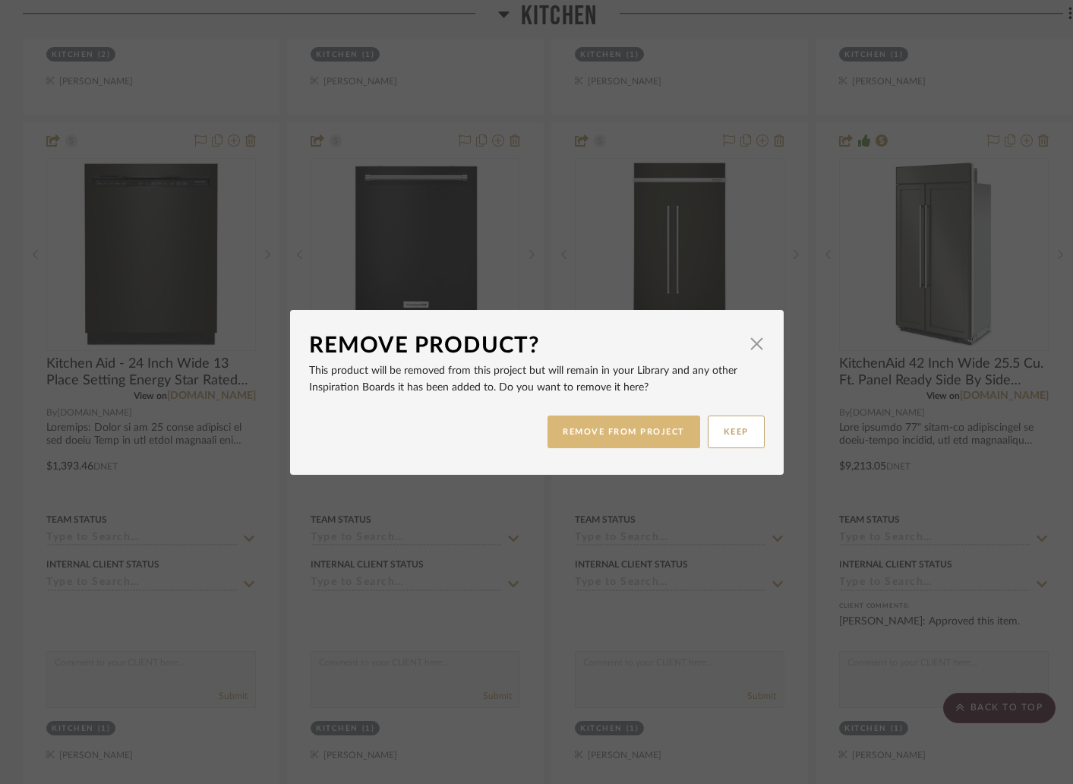
click at [674, 416] on button "REMOVE FROM PROJECT" at bounding box center [624, 431] width 153 height 33
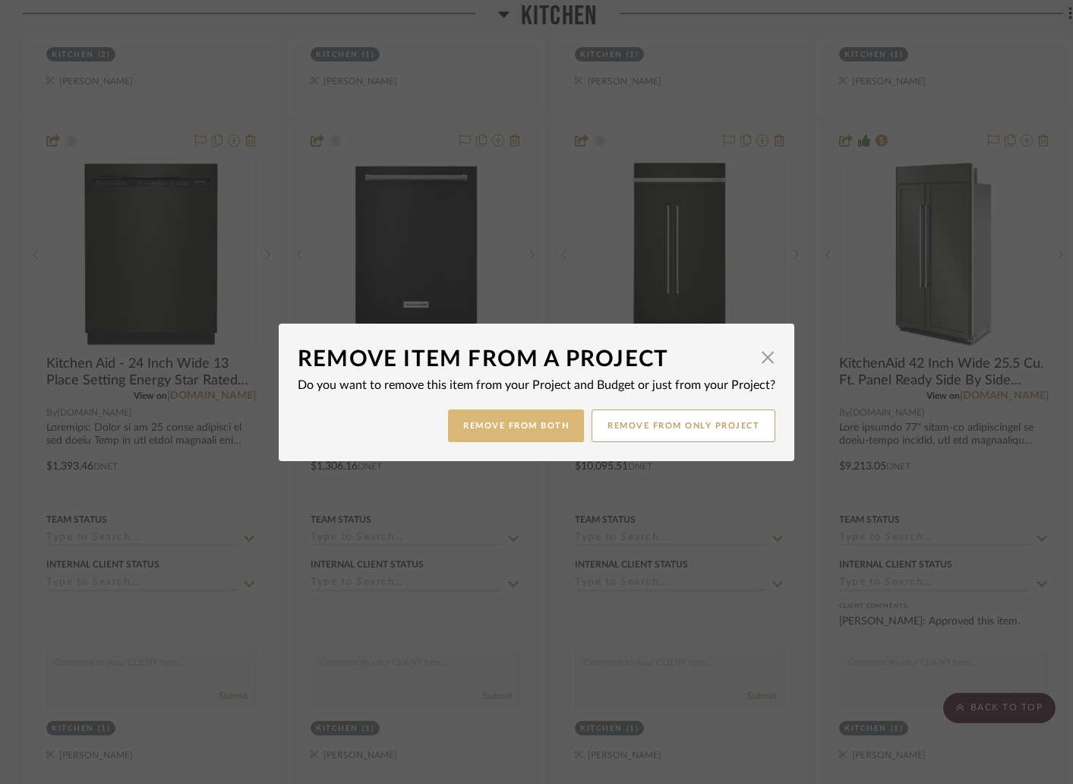
click at [554, 427] on button "Remove from Both" at bounding box center [516, 425] width 136 height 33
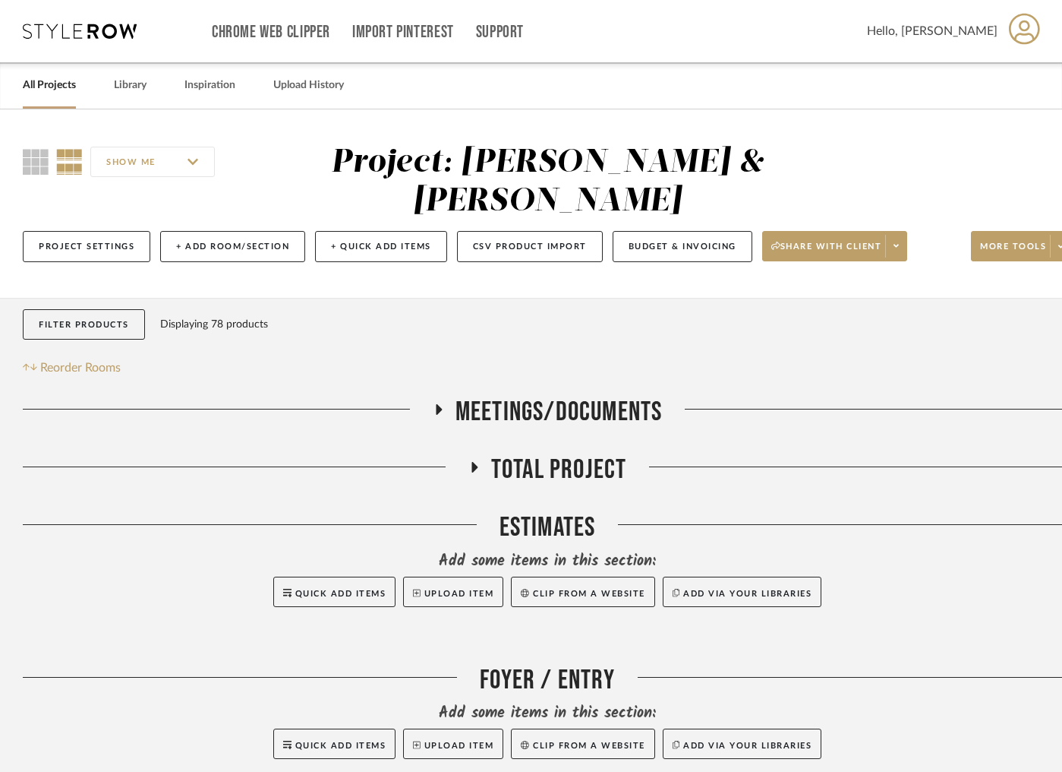
click at [45, 90] on link "All Projects" at bounding box center [49, 85] width 53 height 21
